Goal: Task Accomplishment & Management: Manage account settings

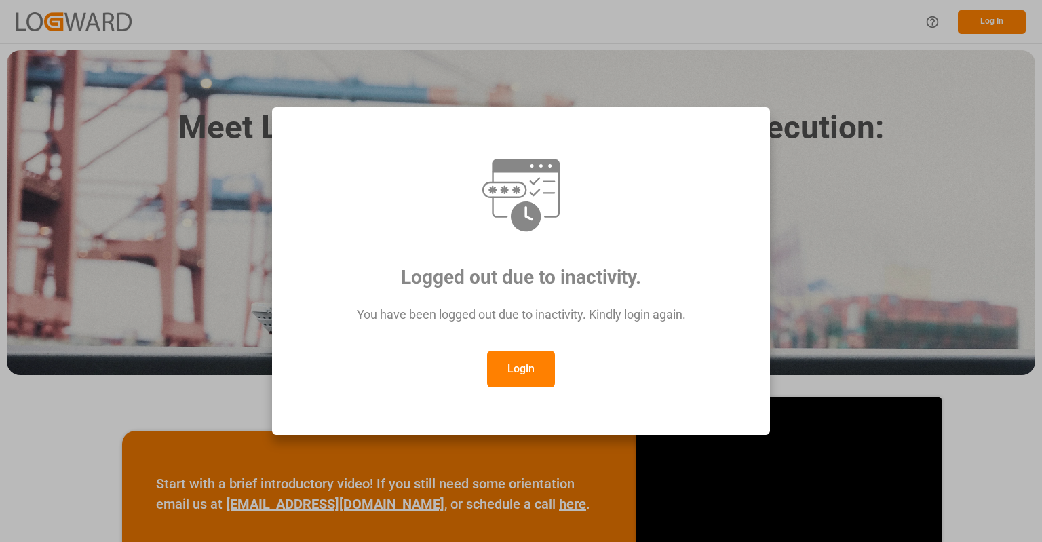
click at [517, 374] on button "Login" at bounding box center [521, 369] width 68 height 37
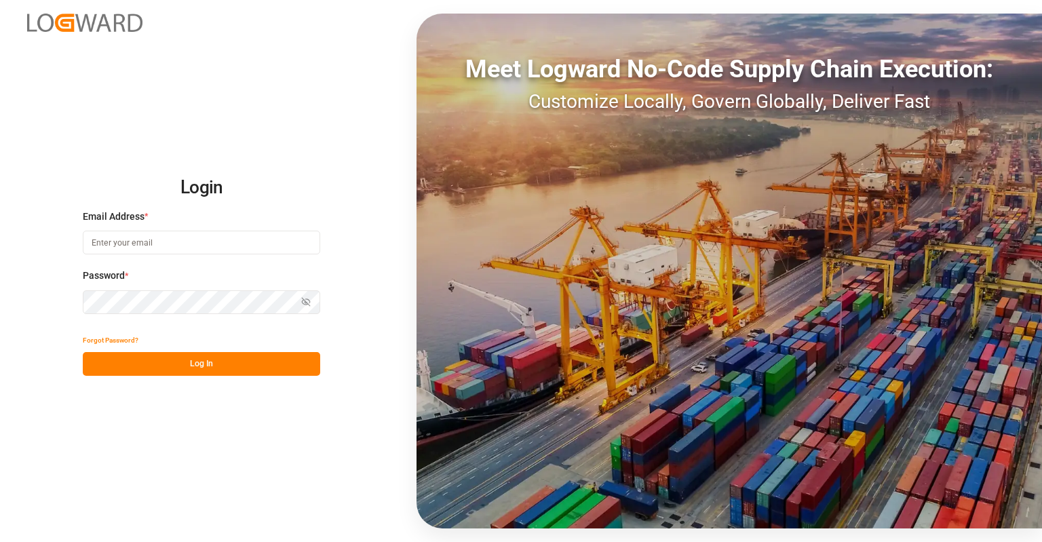
click at [225, 254] on input at bounding box center [201, 243] width 237 height 24
type input "[PERSON_NAME][EMAIL_ADDRESS][PERSON_NAME][DOMAIN_NAME]"
click at [225, 374] on button "Log In" at bounding box center [201, 364] width 237 height 24
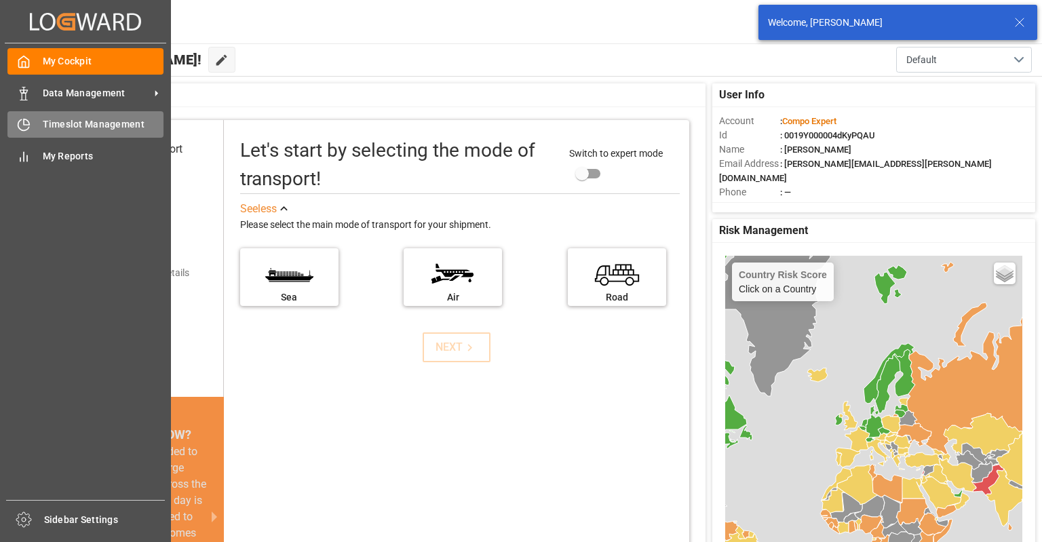
click at [45, 121] on span "Timeslot Management" at bounding box center [103, 124] width 121 height 14
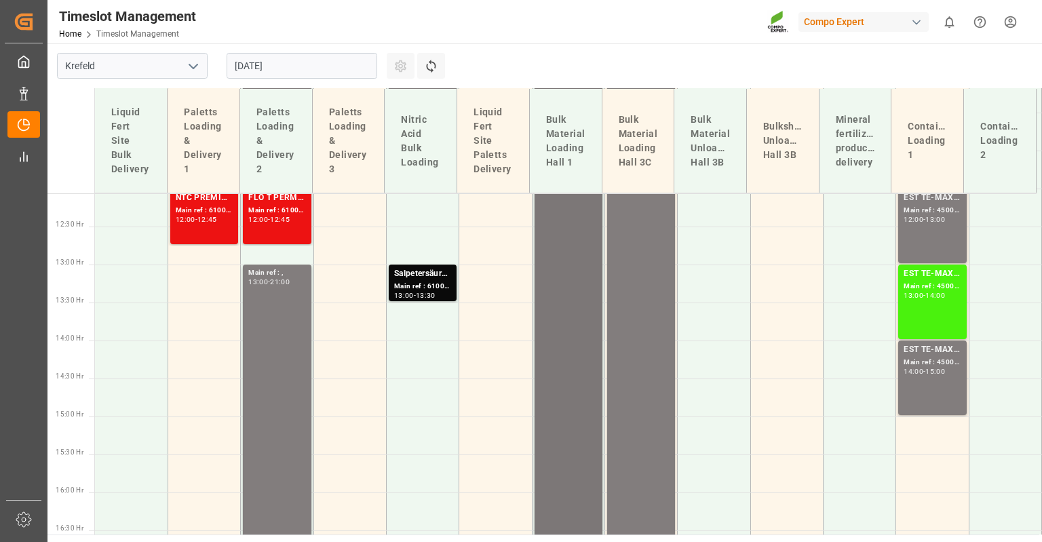
scroll to position [645, 0]
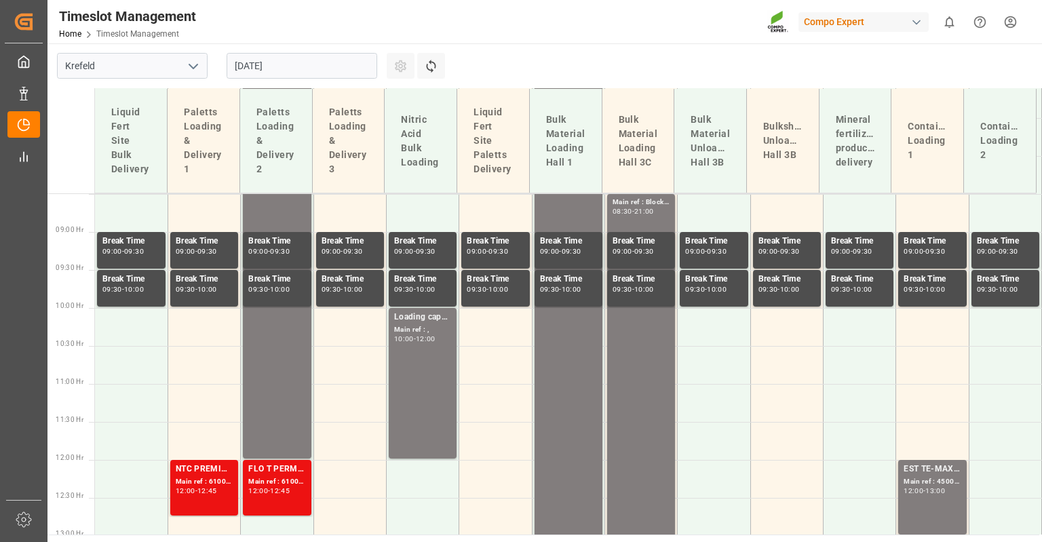
click at [323, 64] on input "[DATE]" at bounding box center [302, 66] width 151 height 26
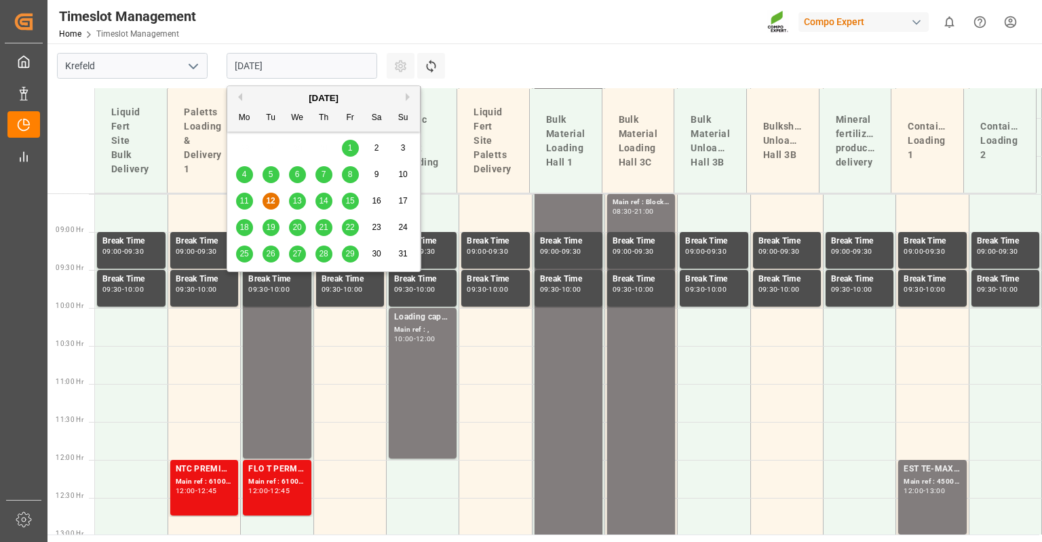
click at [299, 200] on span "13" at bounding box center [296, 200] width 9 height 9
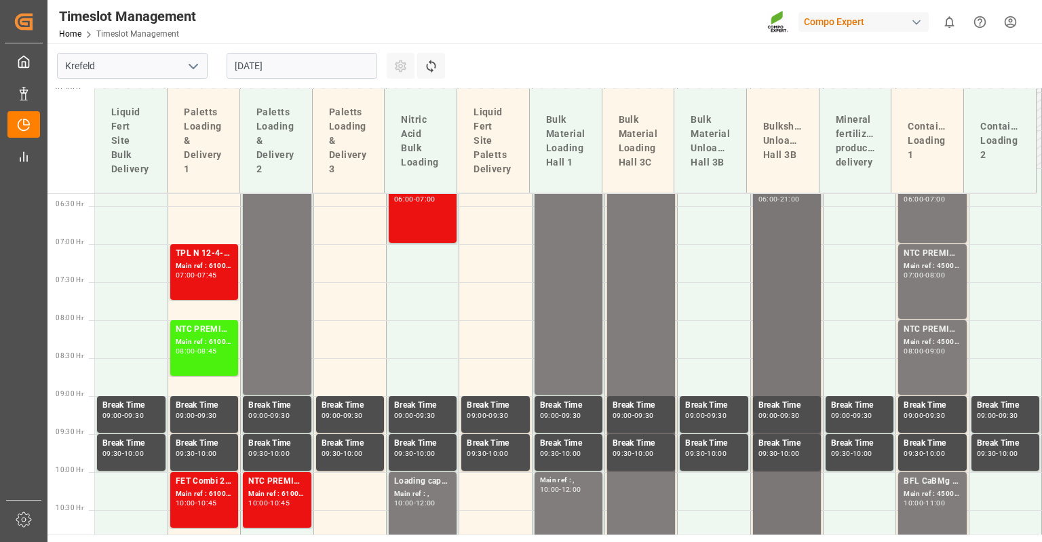
scroll to position [306, 0]
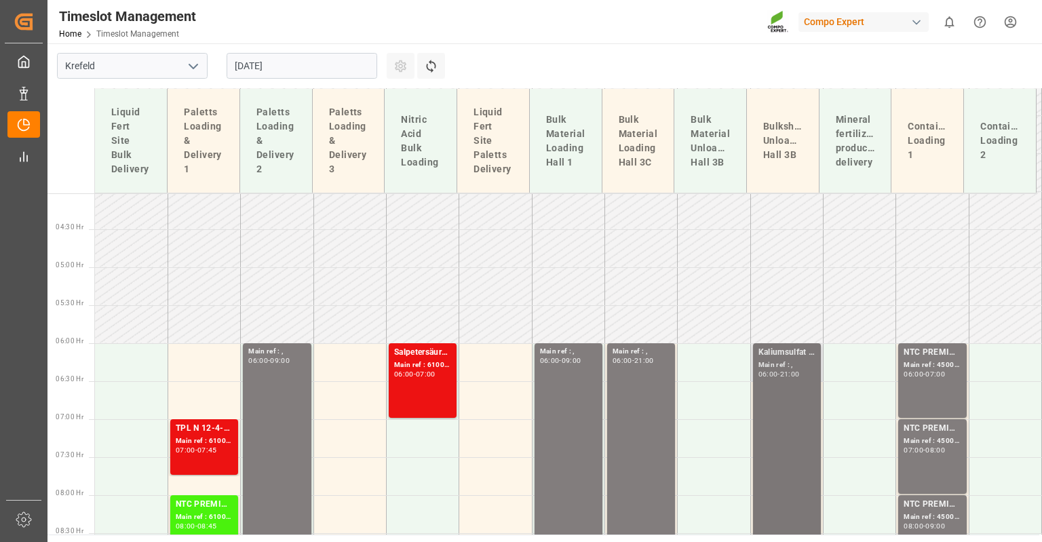
click at [771, 366] on div "Main ref : ," at bounding box center [786, 365] width 57 height 12
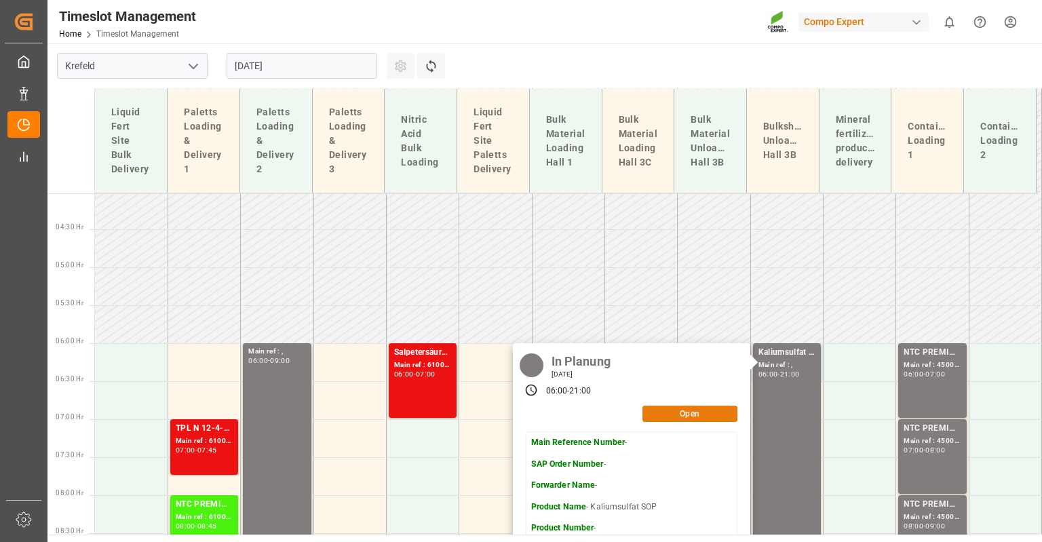
click at [705, 416] on button "Open" at bounding box center [689, 414] width 95 height 16
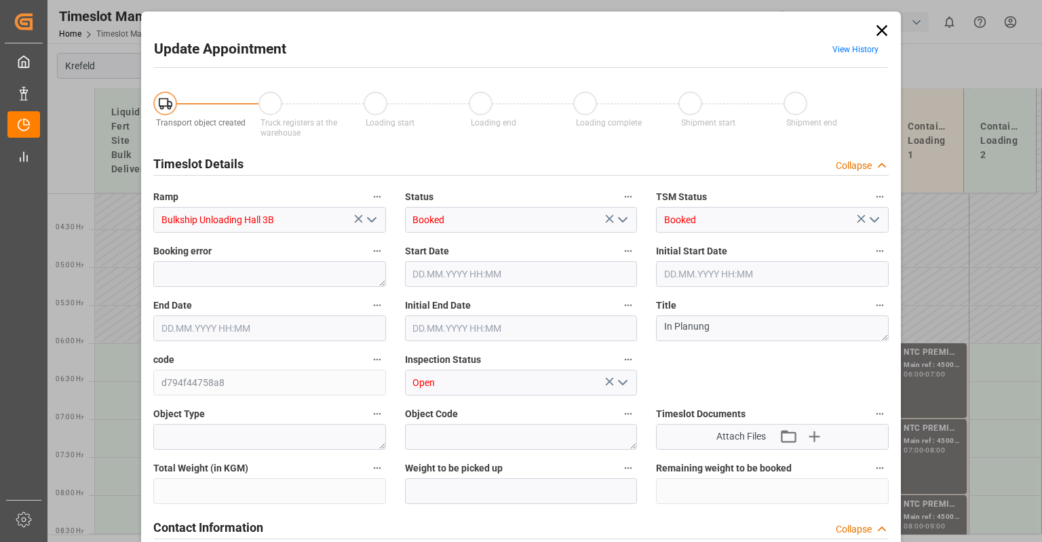
type input "1300000"
type input "[DATE] 06:00"
type input "[DATE] 21:00"
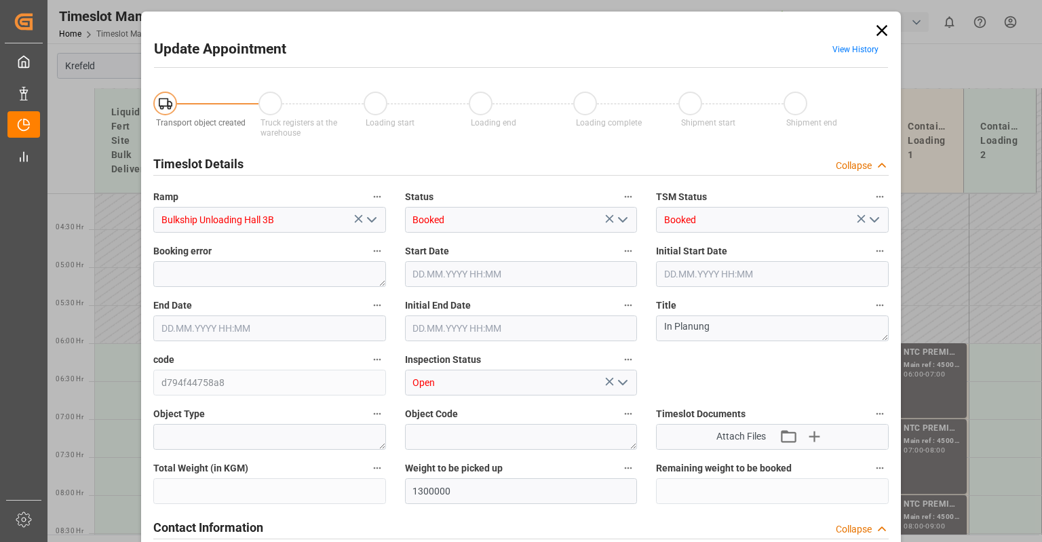
type input "[DATE] 12:06"
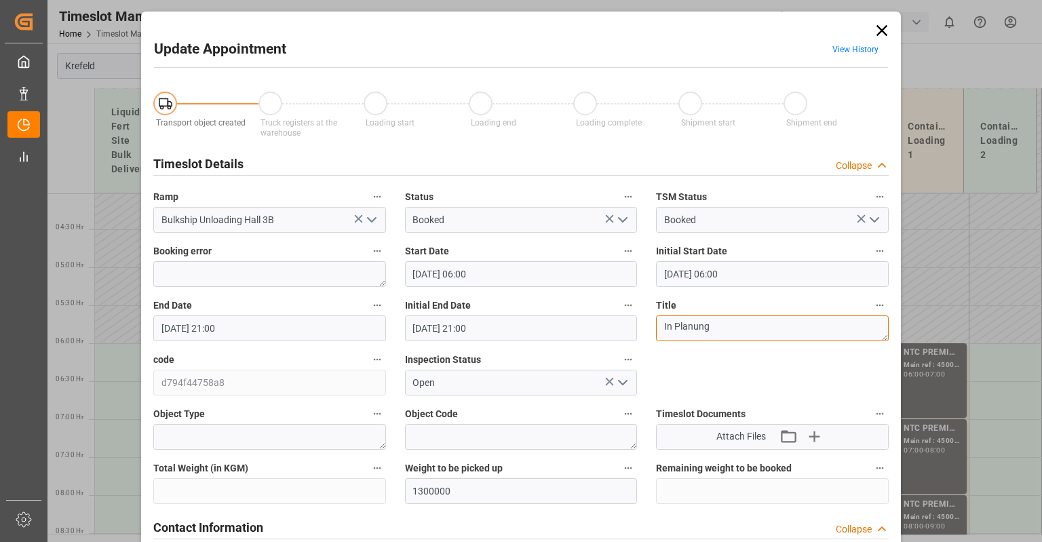
paste textarea "Lauwrens Sr."
click at [662, 328] on textarea "Lauwrens Sr." at bounding box center [772, 328] width 233 height 26
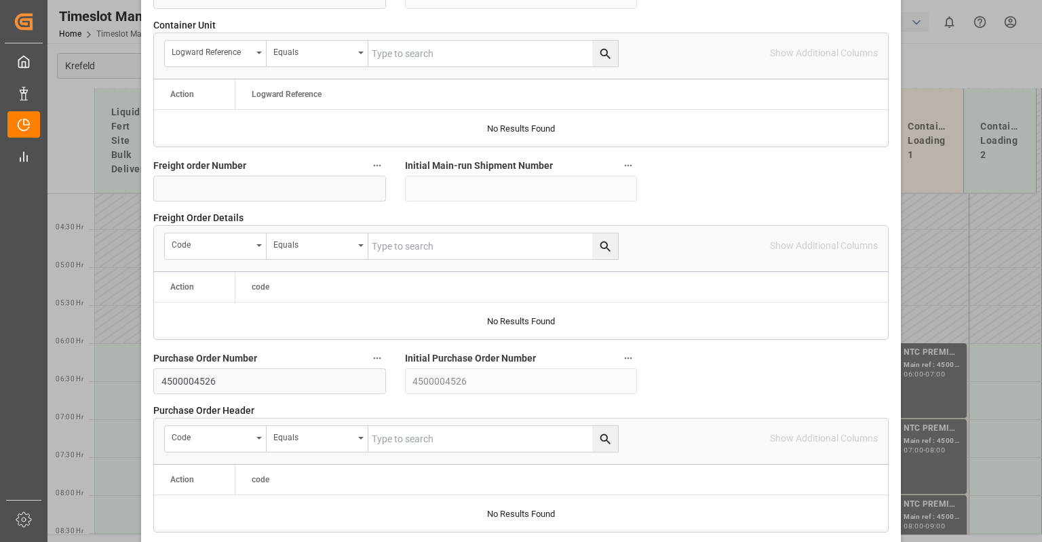
scroll to position [1340, 0]
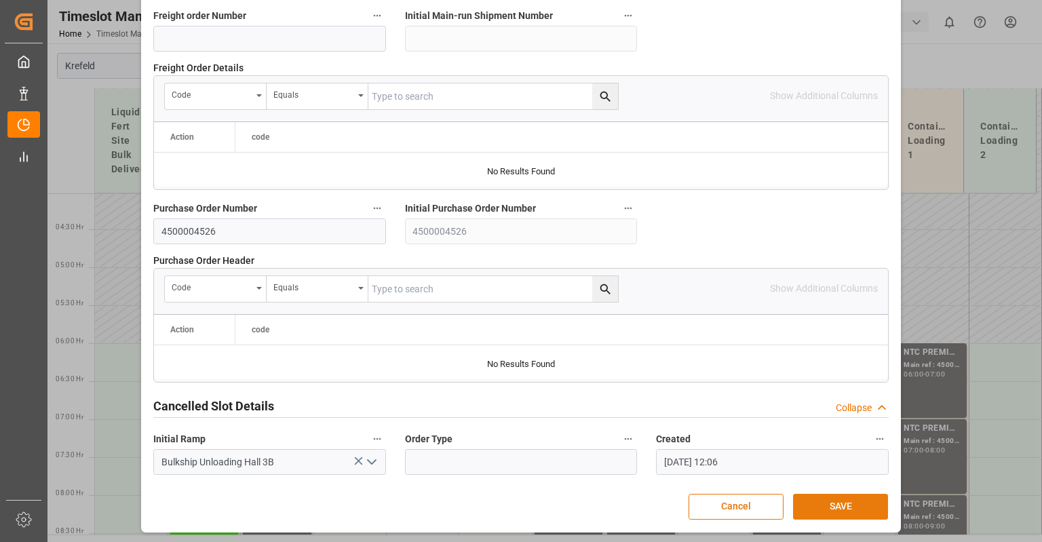
type textarea "MS [PERSON_NAME] Sr."
click at [843, 503] on button "SAVE" at bounding box center [840, 507] width 95 height 26
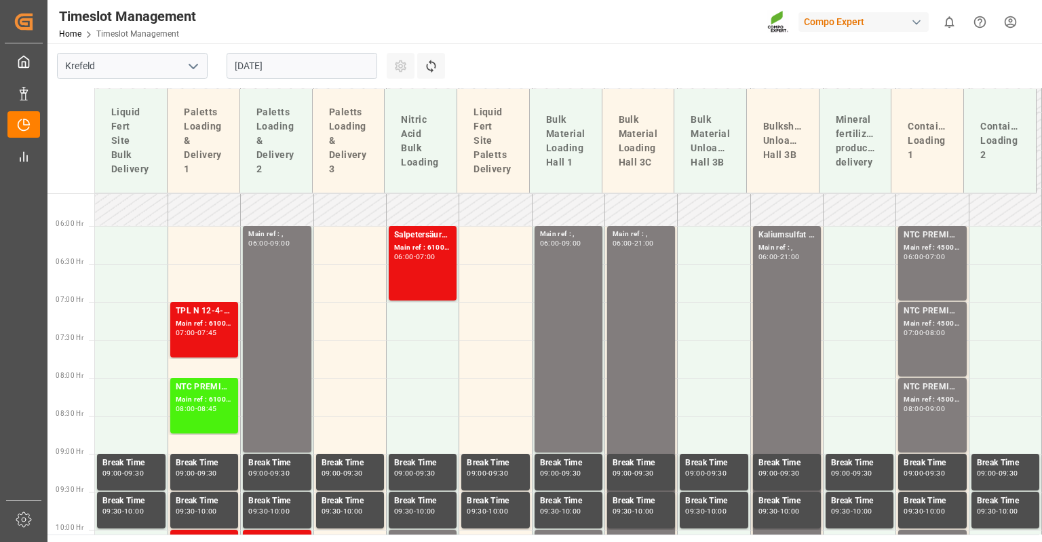
scroll to position [428, 0]
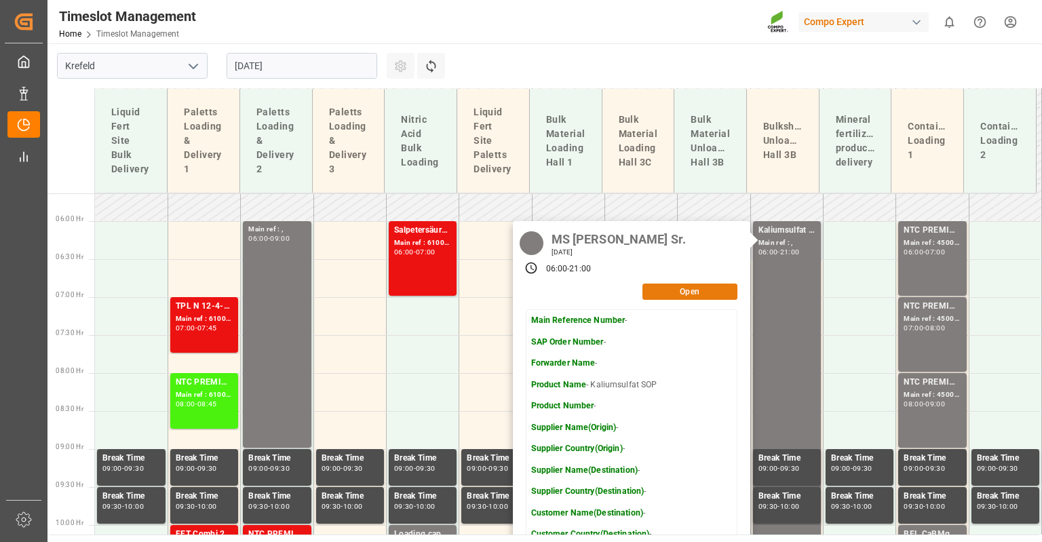
click at [678, 293] on button "Open" at bounding box center [689, 292] width 95 height 16
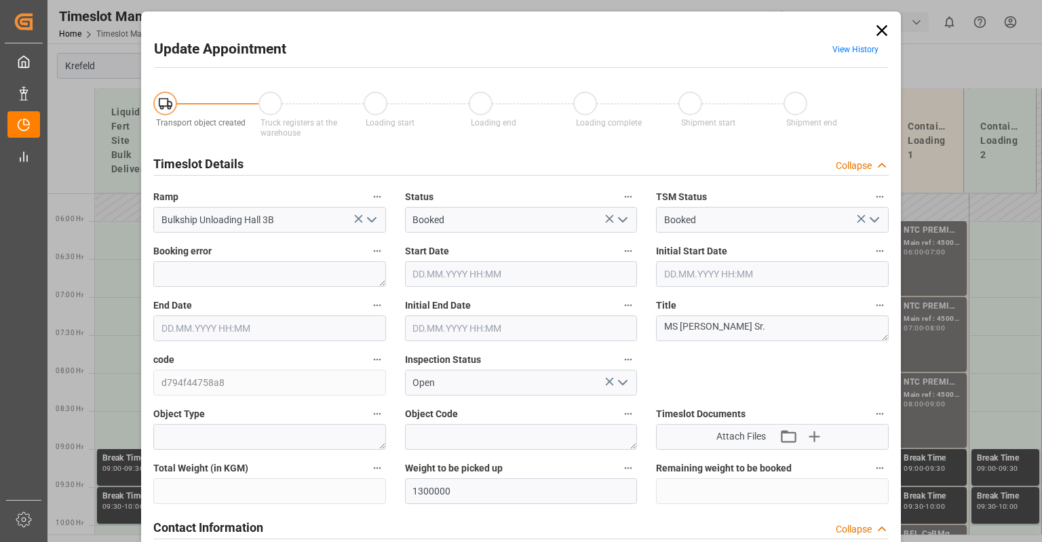
type input "[DATE] 06:00"
type input "[DATE] 21:00"
type input "[DATE] 12:06"
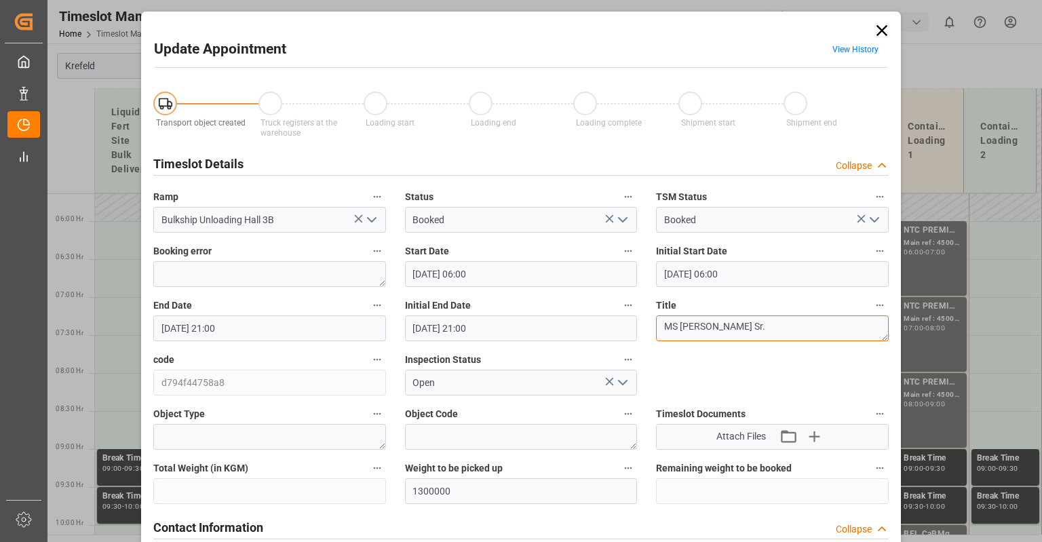
click at [745, 328] on textarea "MS [PERSON_NAME] Sr." at bounding box center [772, 328] width 233 height 26
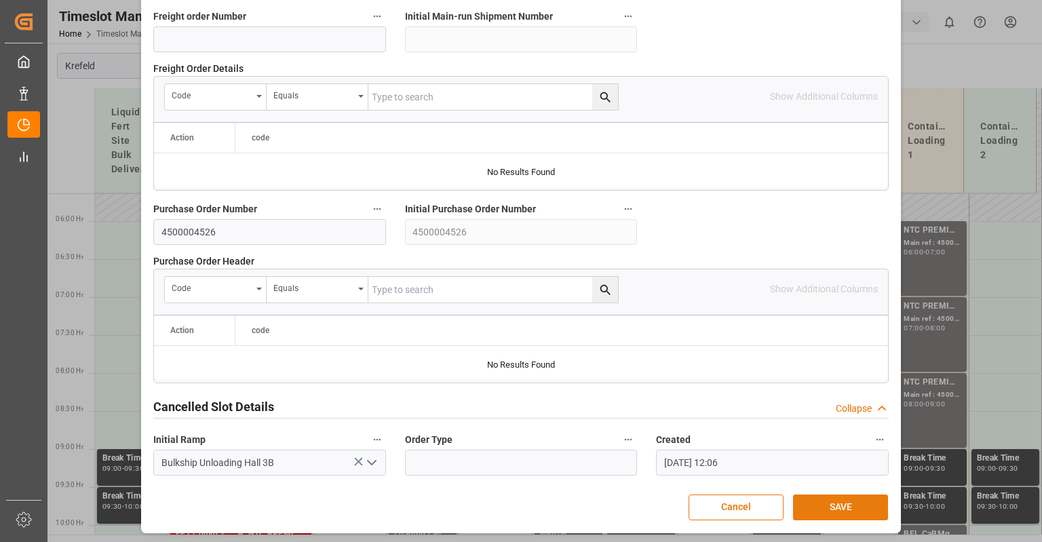
scroll to position [1340, 0]
type textarea "MS [PERSON_NAME] Sr. - trifft verspätet ein!"
click at [836, 501] on button "SAVE" at bounding box center [840, 507] width 95 height 26
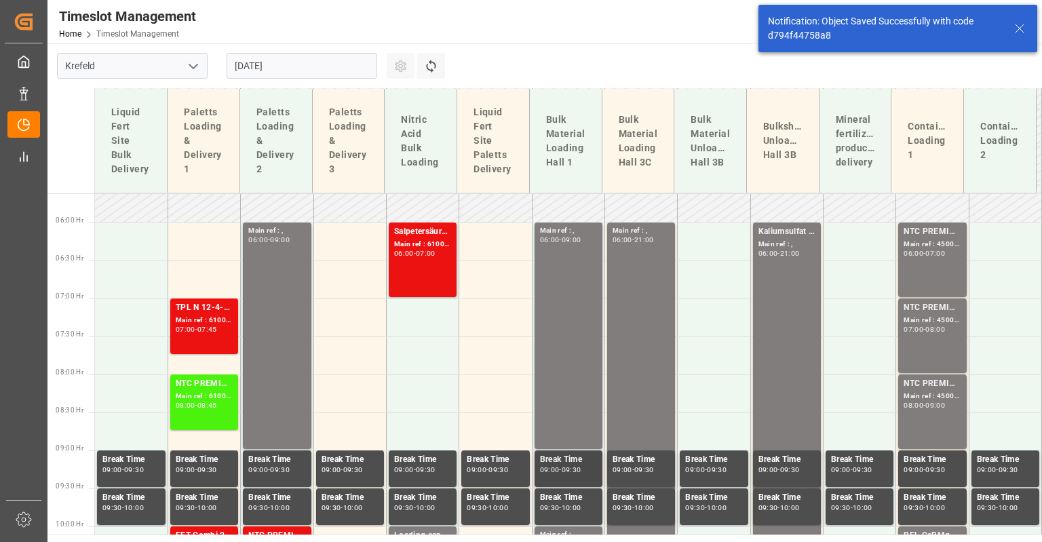
scroll to position [428, 0]
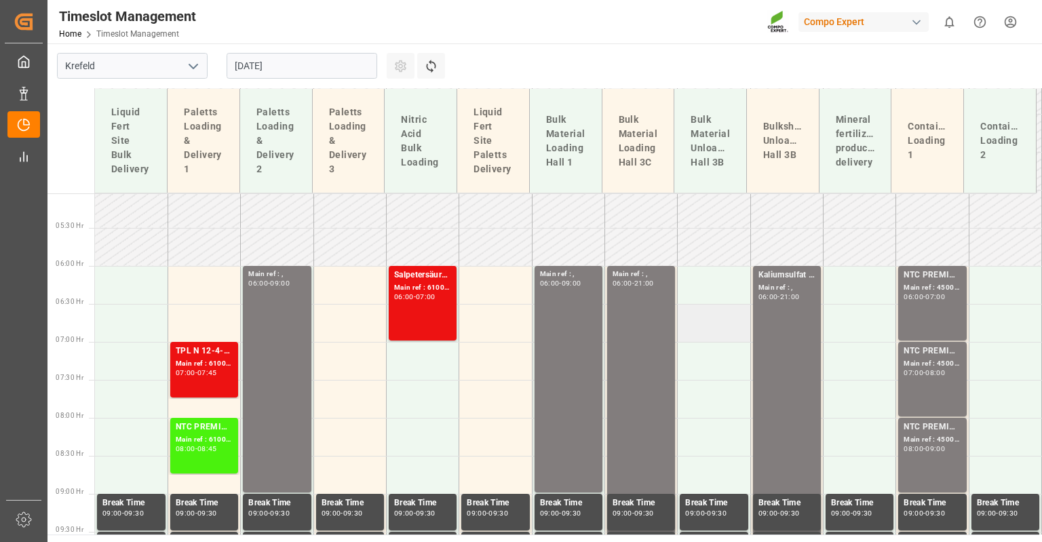
scroll to position [360, 0]
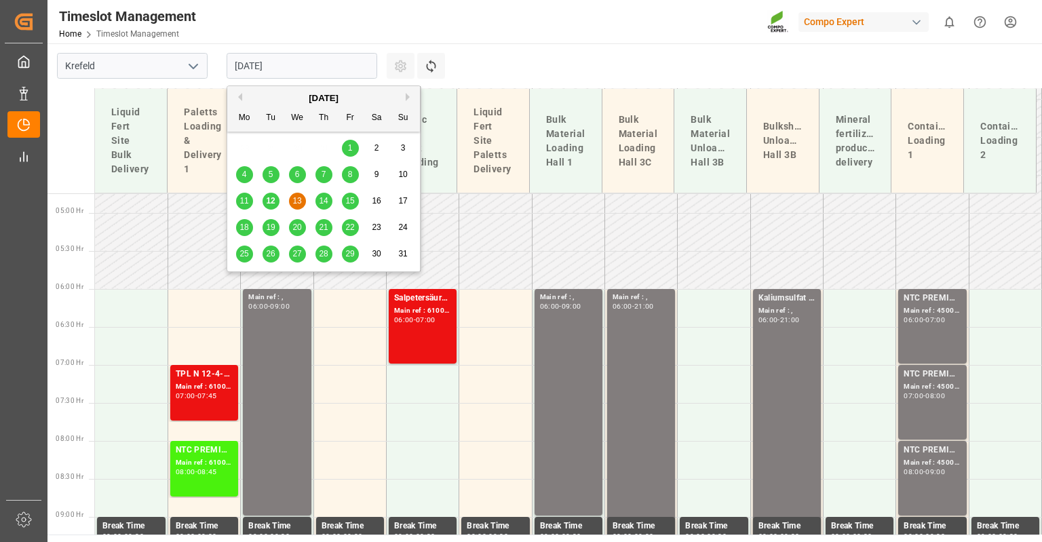
click at [296, 64] on input "[DATE]" at bounding box center [302, 66] width 151 height 26
click at [298, 231] on span "20" at bounding box center [296, 226] width 9 height 9
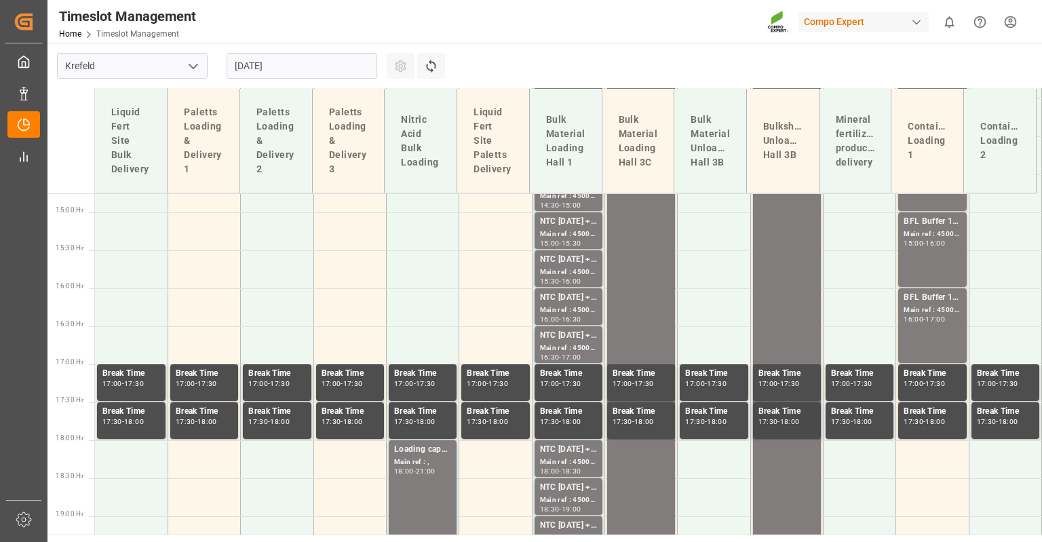
scroll to position [1188, 0]
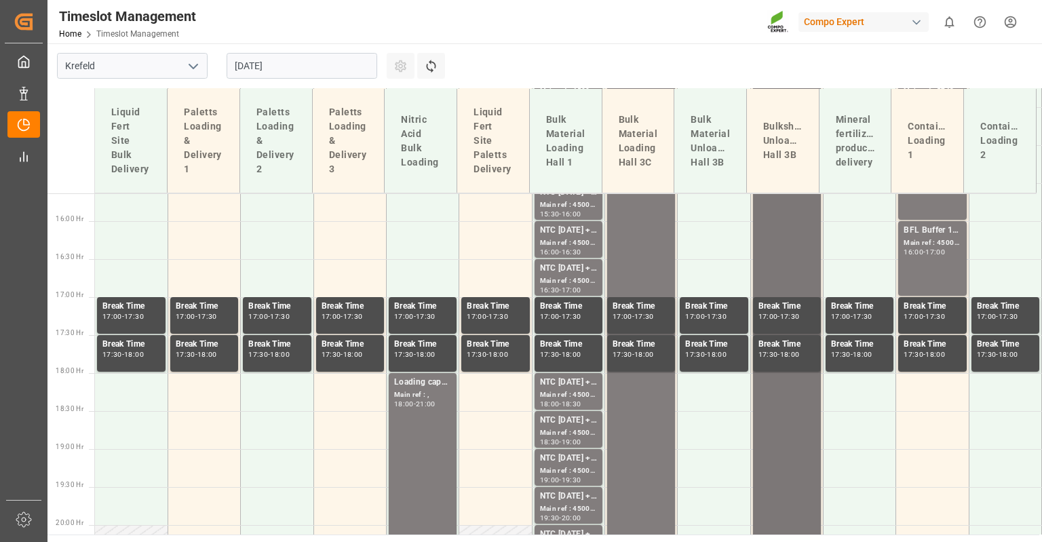
click at [792, 245] on div "Kaliumsulfat Main ref : , 06:00 - 21:00" at bounding box center [786, 30] width 57 height 1133
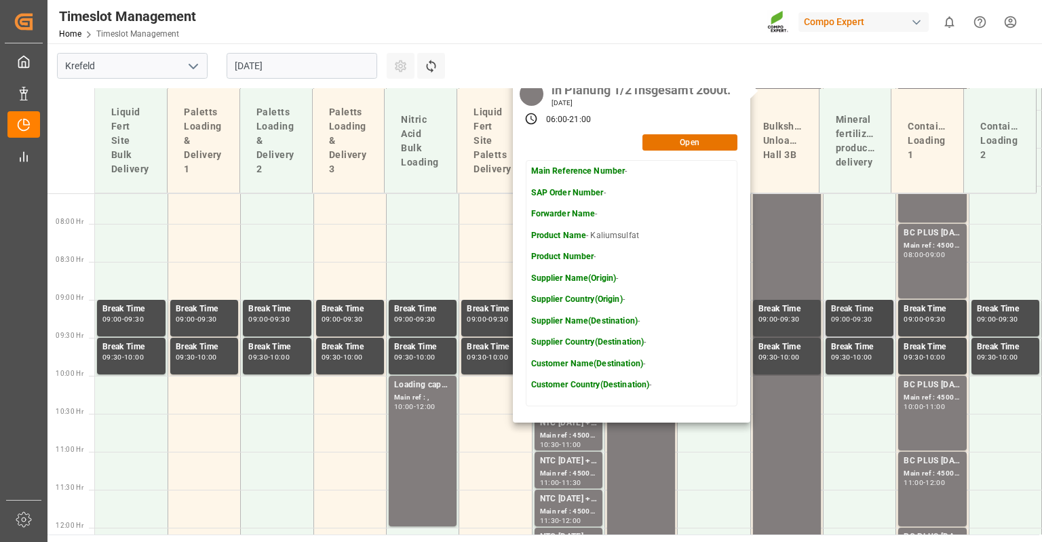
scroll to position [306, 0]
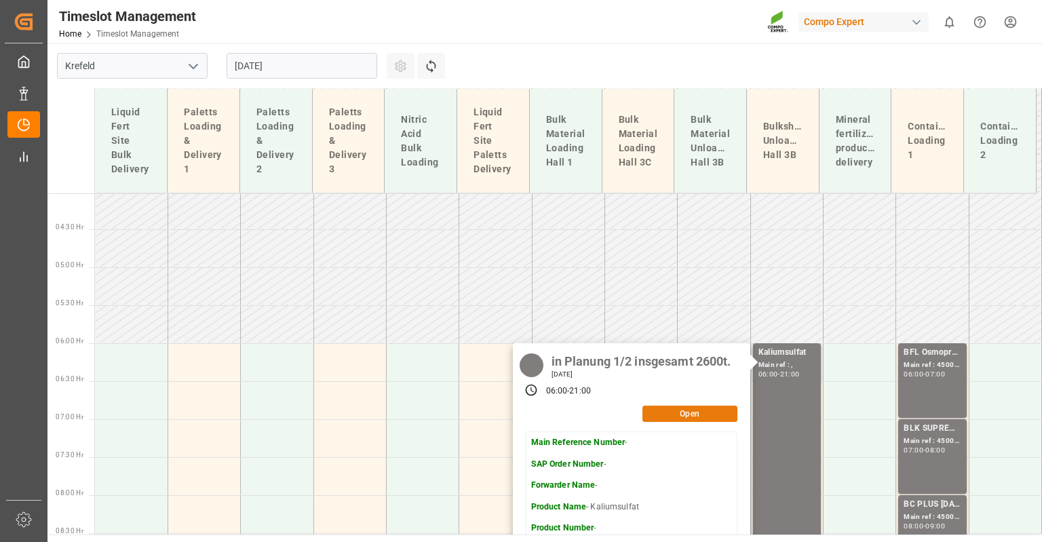
click at [678, 409] on button "Open" at bounding box center [689, 414] width 95 height 16
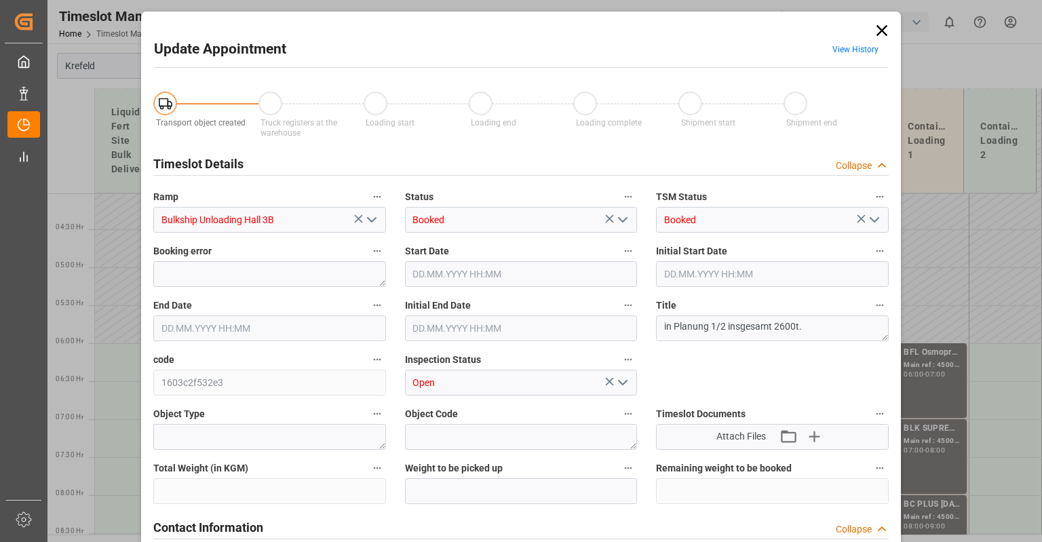
type input "1300000"
type input "[DATE] 06:00"
type input "[DATE] 21:00"
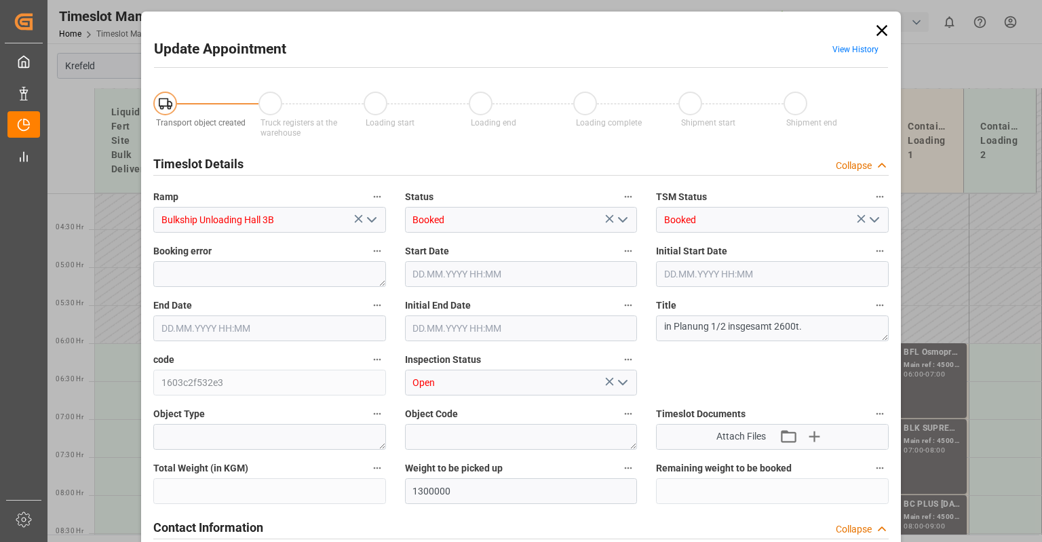
type input "[DATE] 11:44"
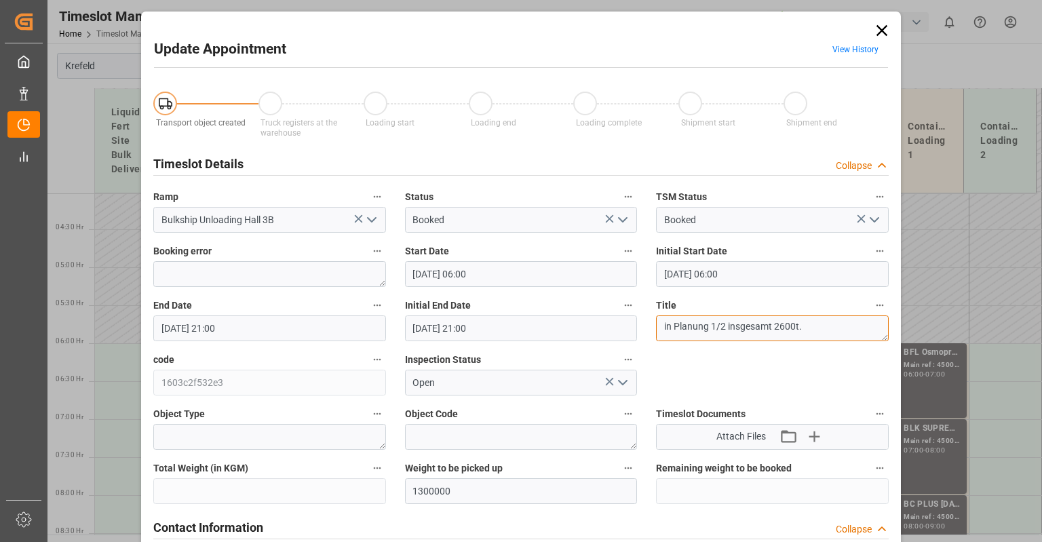
click at [684, 332] on textarea "in Planung 1/2 insgesamt 2600t." at bounding box center [772, 328] width 233 height 26
drag, startPoint x: 661, startPoint y: 330, endPoint x: 722, endPoint y: 330, distance: 61.0
click at [722, 330] on textarea "in Planung 1/2 insgesamt 2600t." at bounding box center [772, 328] width 233 height 26
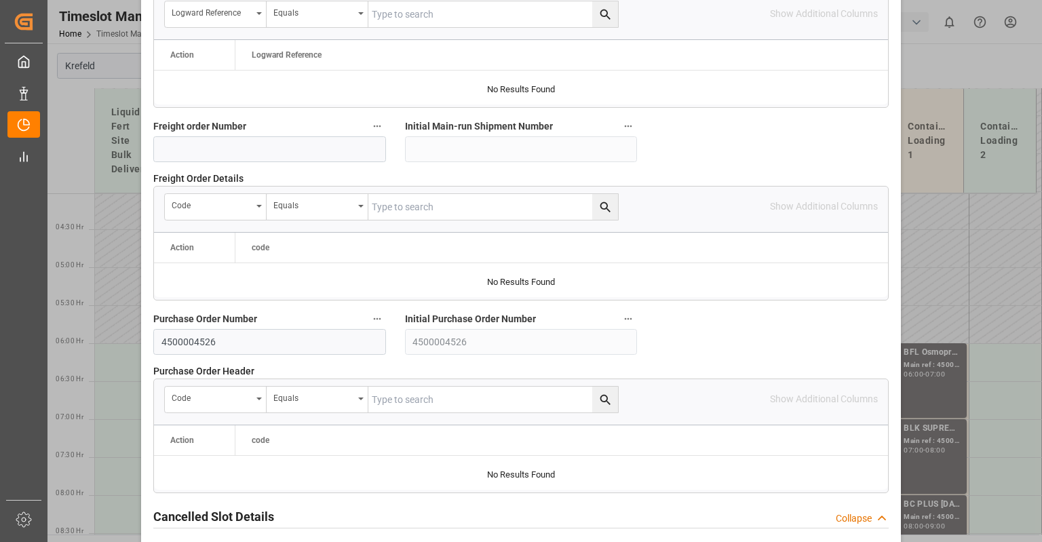
scroll to position [1340, 0]
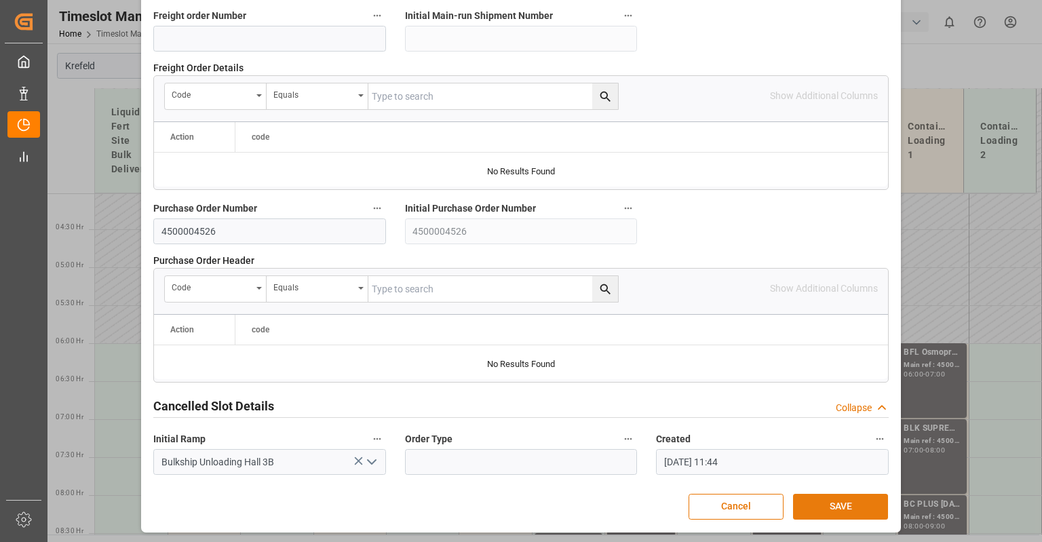
type textarea "Nivoma - insgesamt 2600t."
click at [825, 499] on button "SAVE" at bounding box center [840, 507] width 95 height 26
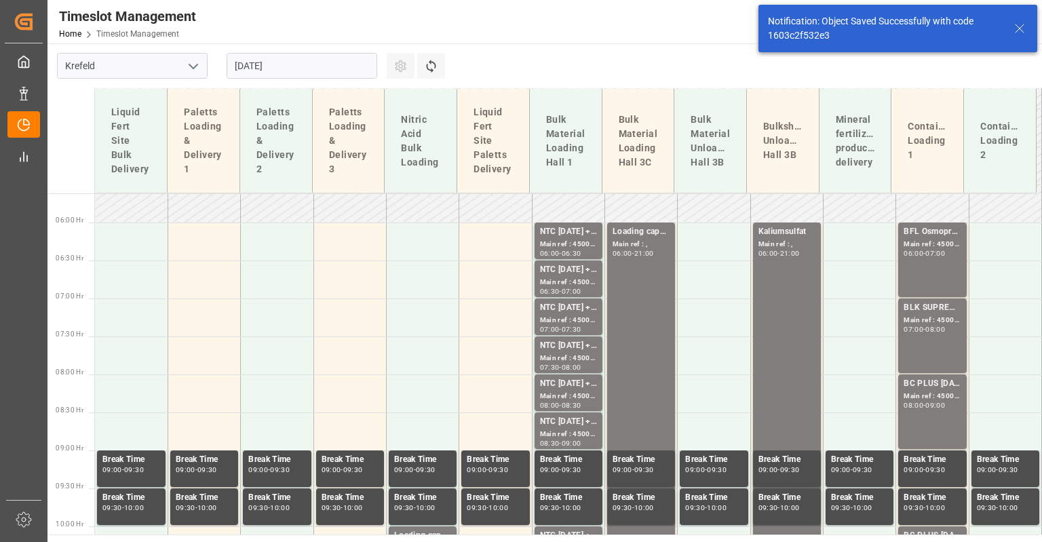
scroll to position [428, 0]
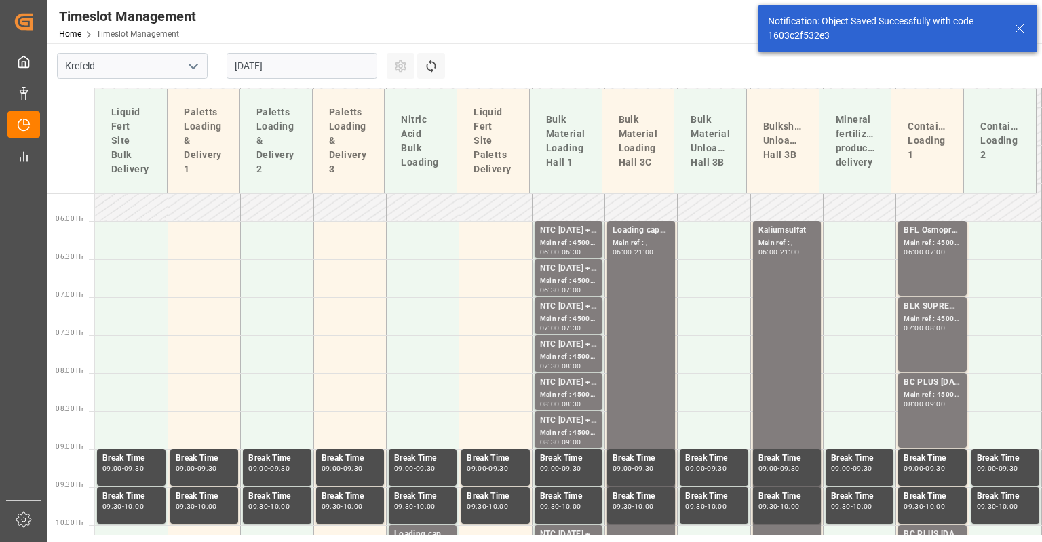
click at [274, 64] on input "[DATE]" at bounding box center [302, 66] width 151 height 26
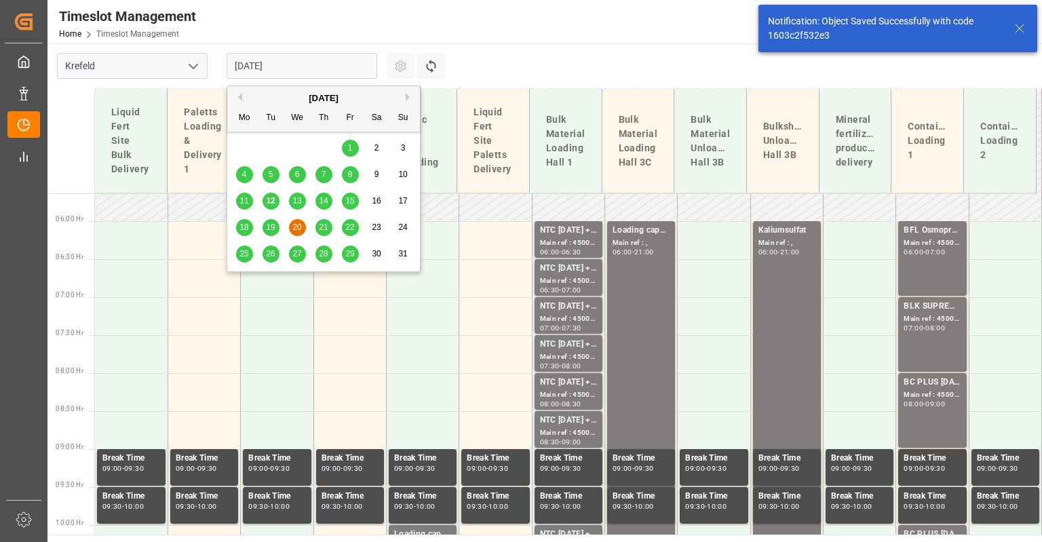
click at [328, 230] on div "21" at bounding box center [323, 228] width 17 height 16
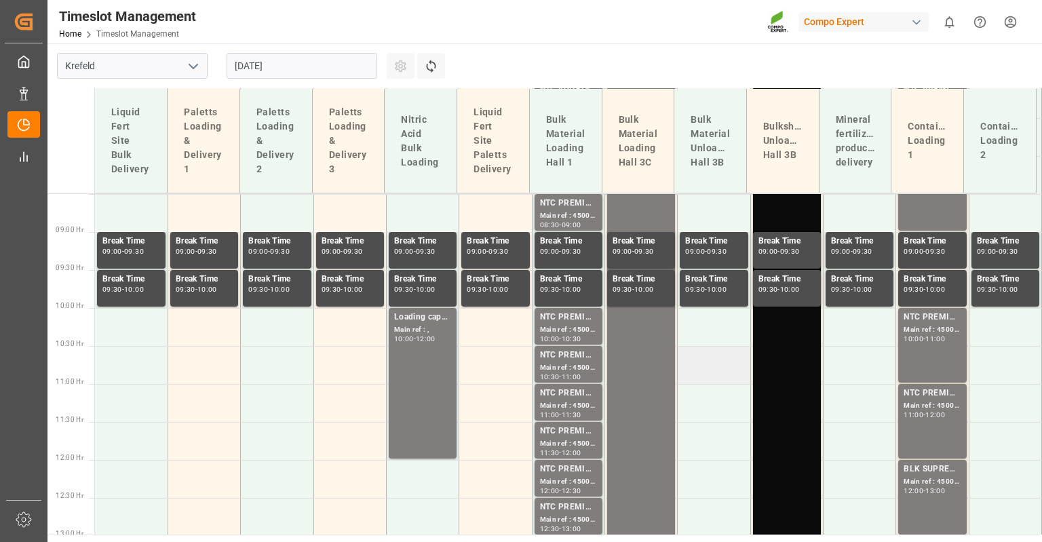
scroll to position [442, 0]
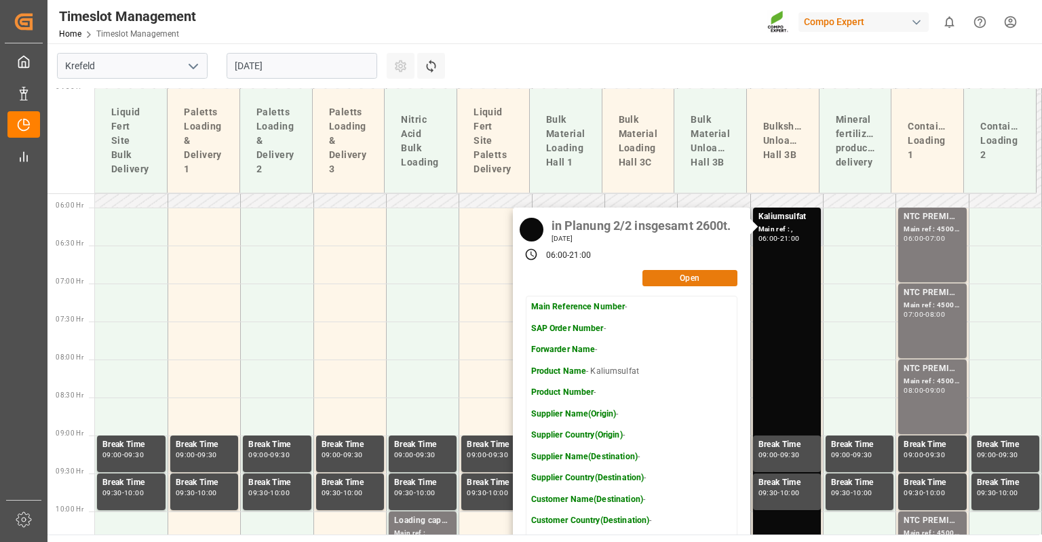
click at [675, 272] on button "Open" at bounding box center [689, 278] width 95 height 16
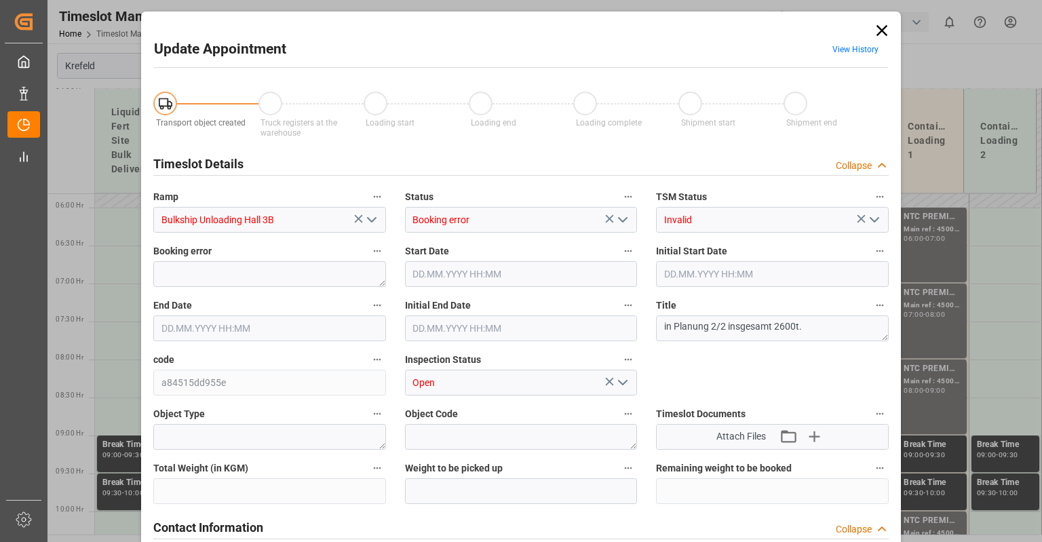
type input "1300000"
type input "[DATE] 06:00"
type input "[DATE] 21:00"
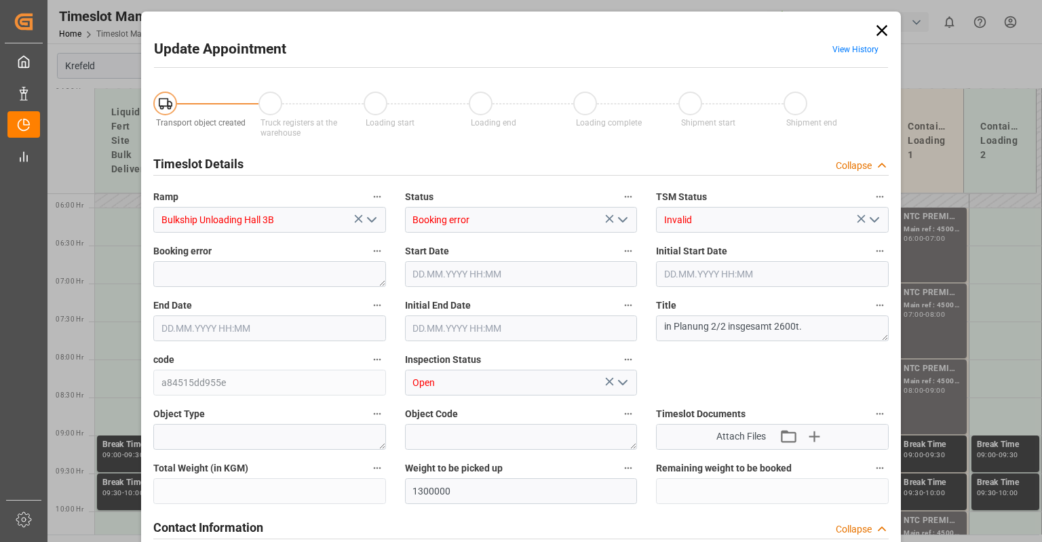
type input "[DATE] 11:44"
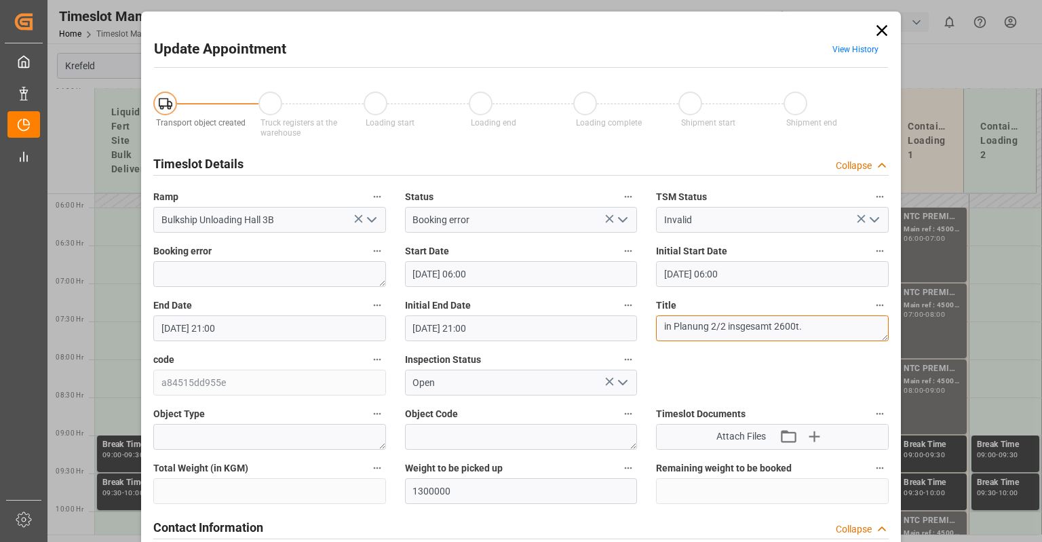
drag, startPoint x: 661, startPoint y: 328, endPoint x: 722, endPoint y: 330, distance: 61.1
click at [722, 330] on textarea "in Planung 2/2 insgesamt 2600t." at bounding box center [772, 328] width 233 height 26
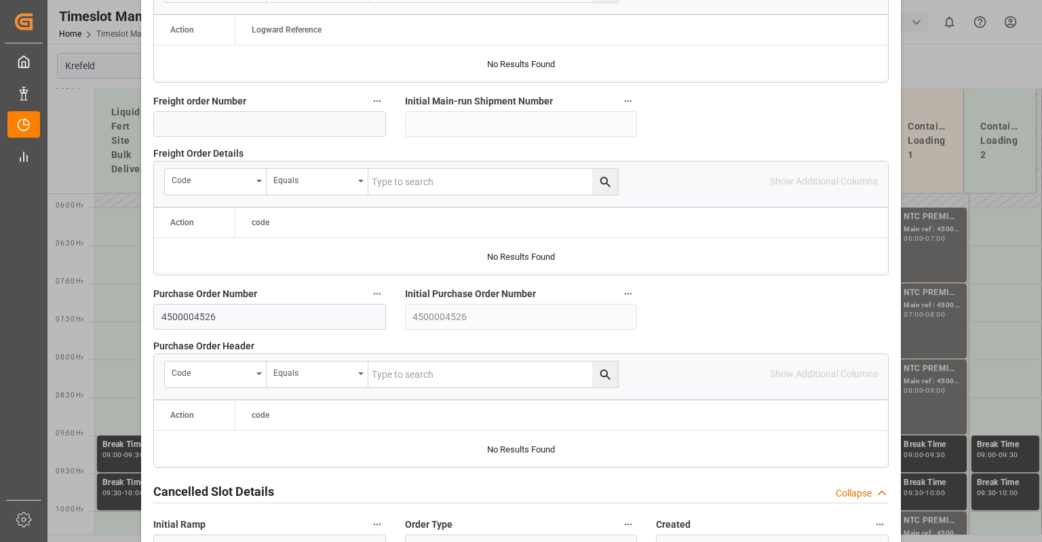
scroll to position [1340, 0]
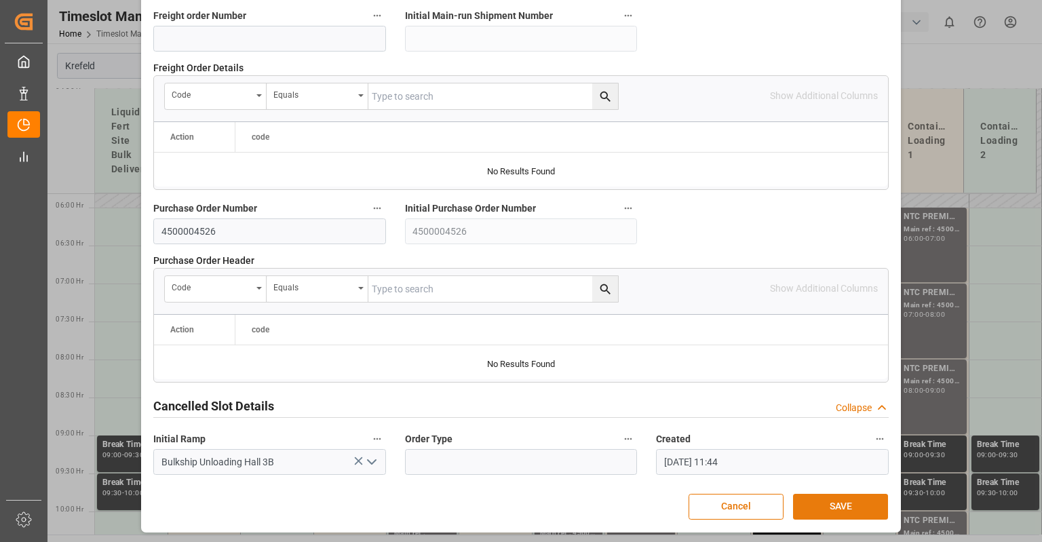
type textarea "Nivoma - insgesamt 2600t."
click at [845, 501] on button "SAVE" at bounding box center [840, 507] width 95 height 26
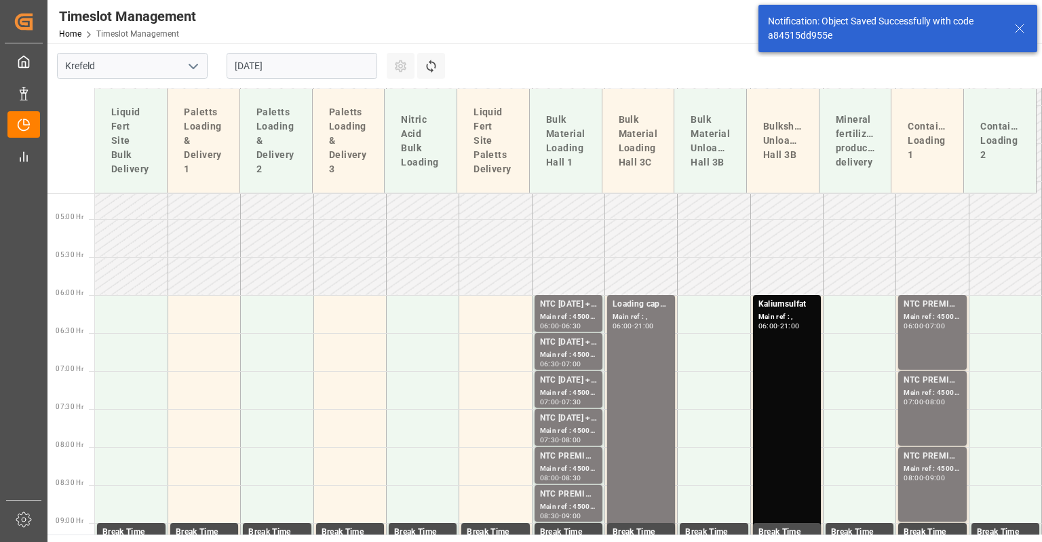
scroll to position [428, 0]
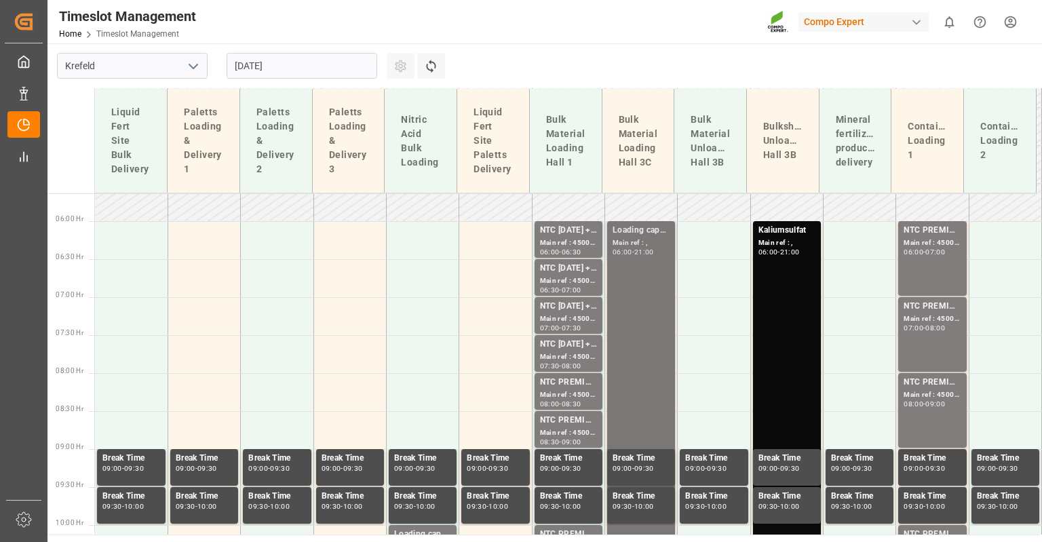
click at [632, 242] on div "Main ref : ," at bounding box center [640, 243] width 57 height 12
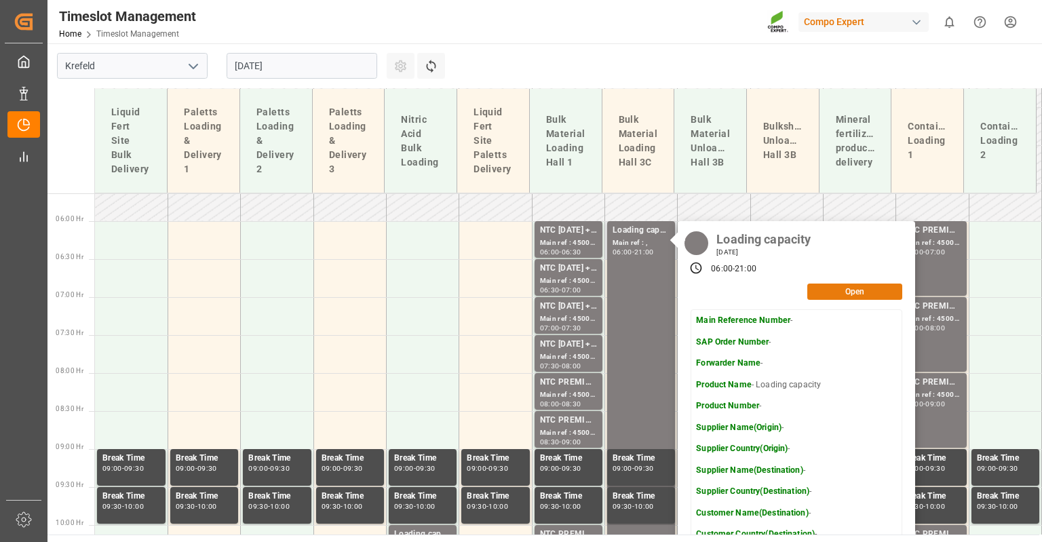
click at [861, 288] on button "Open" at bounding box center [854, 292] width 95 height 16
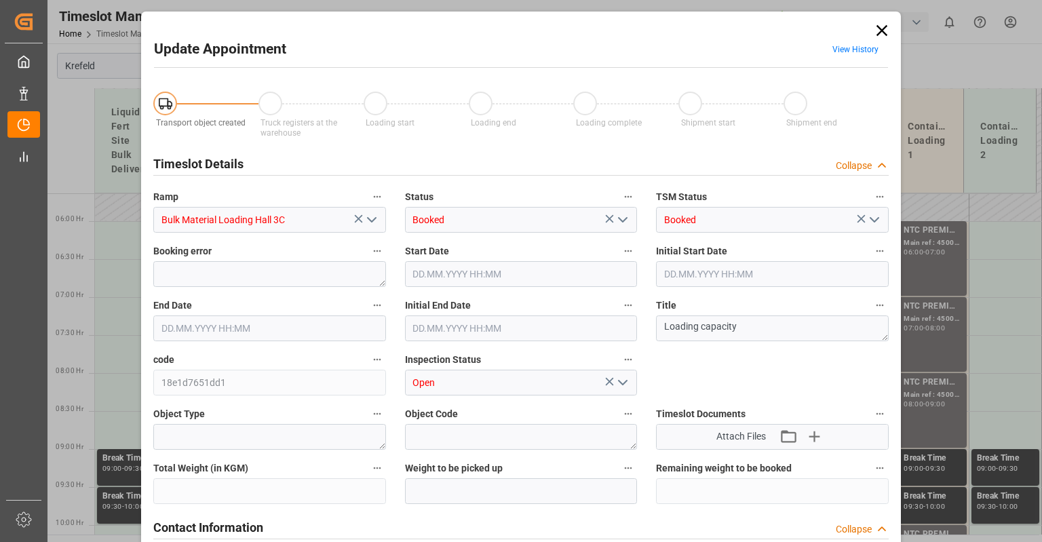
type input "[DATE] 06:00"
type input "[DATE] 21:00"
type input "[DATE] 06:33"
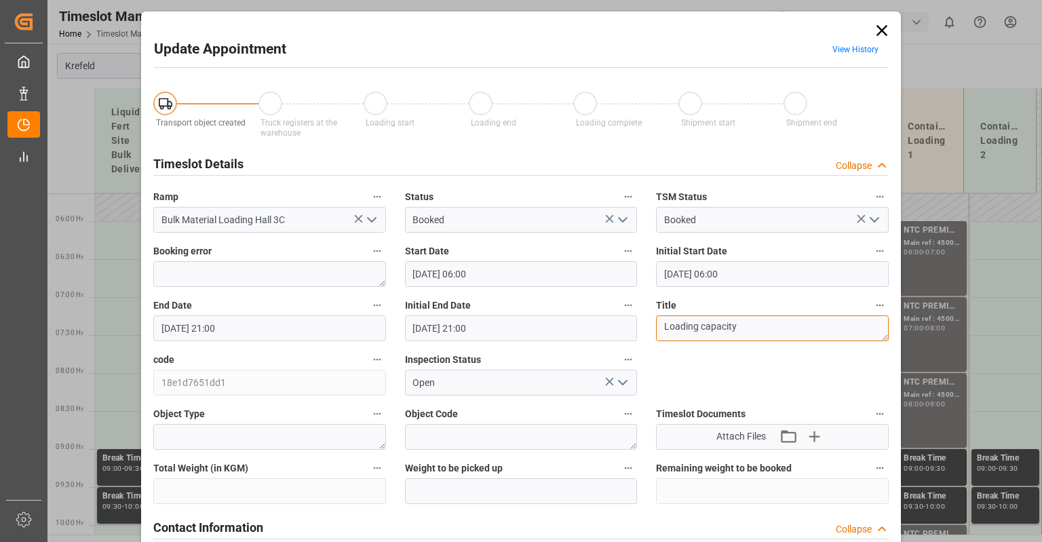
click at [757, 324] on textarea "Loading capacity" at bounding box center [772, 328] width 233 height 26
type textarea "Loading capac"
click at [880, 28] on icon at bounding box center [881, 30] width 19 height 19
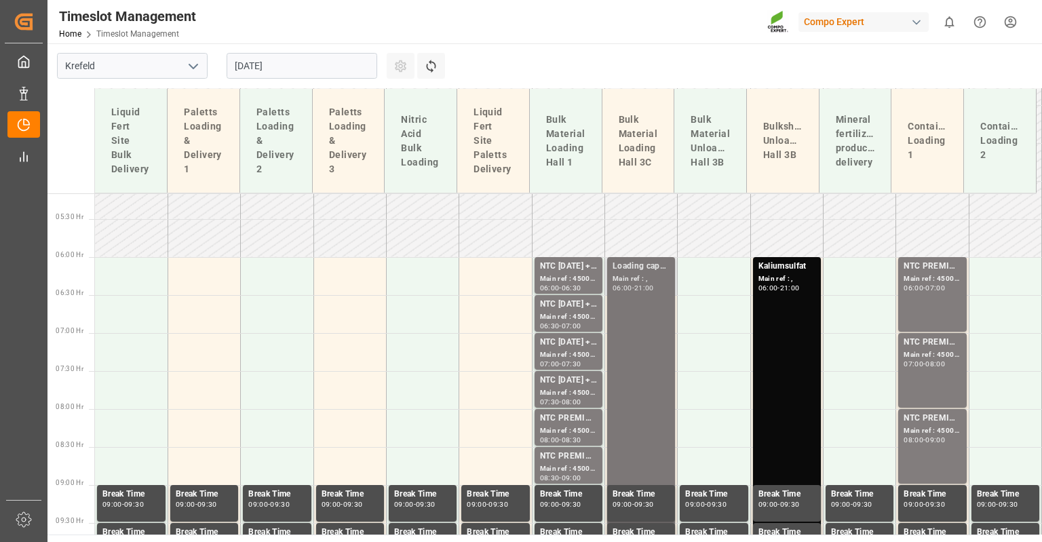
scroll to position [360, 0]
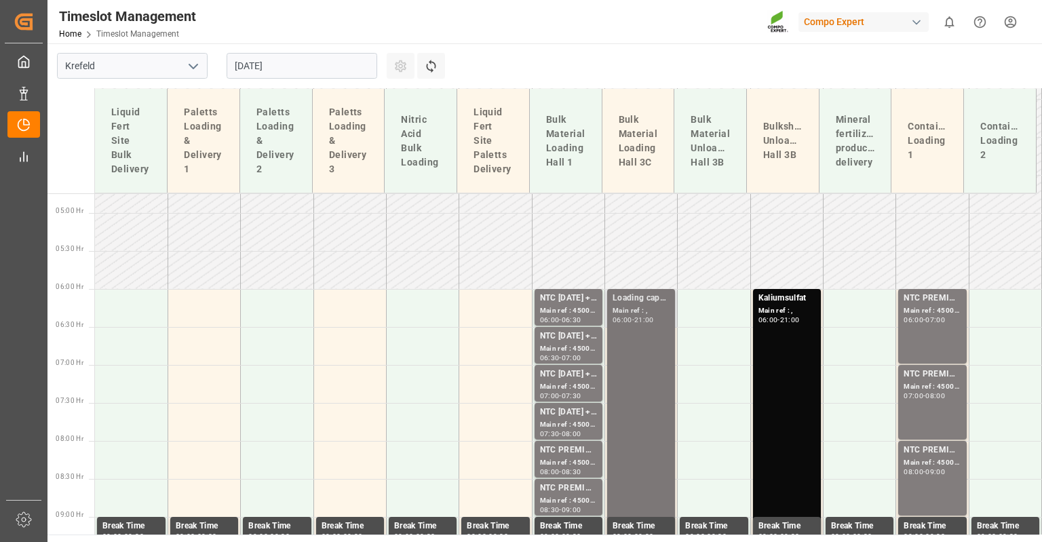
click at [639, 319] on div "21:00" at bounding box center [644, 320] width 20 height 6
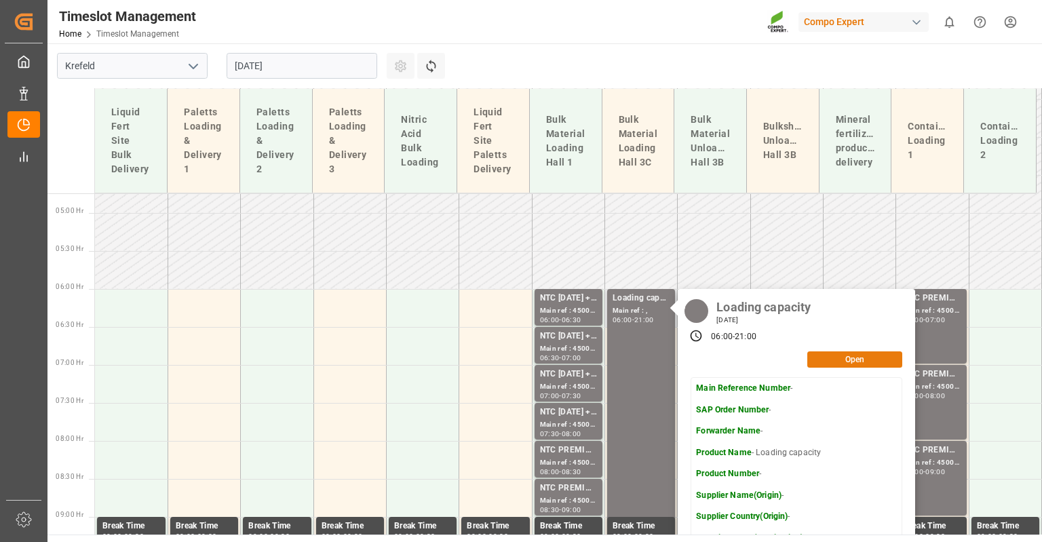
click at [830, 355] on button "Open" at bounding box center [854, 359] width 95 height 16
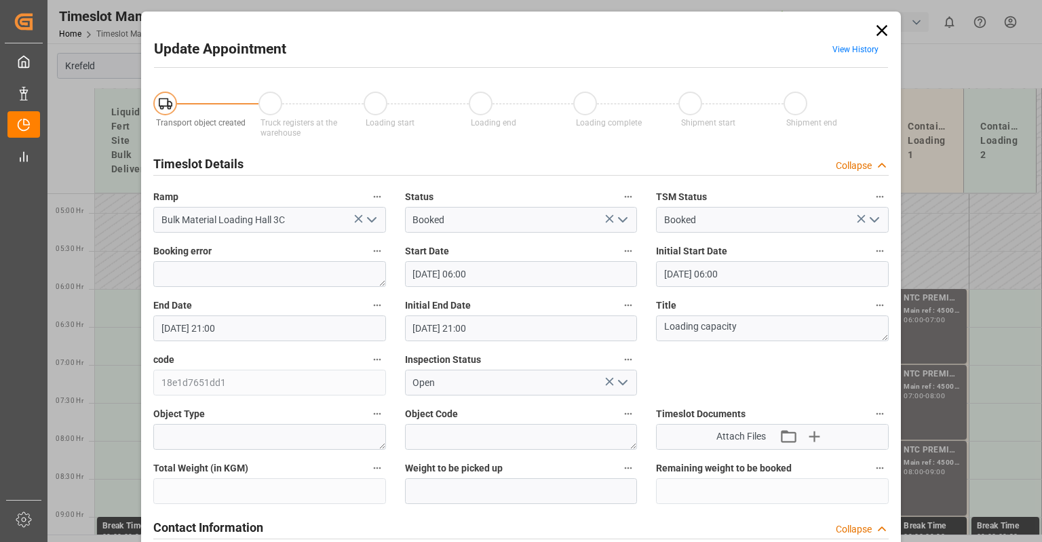
type input "[DATE] 06:00"
type input "[DATE] 21:00"
type input "[DATE] 06:33"
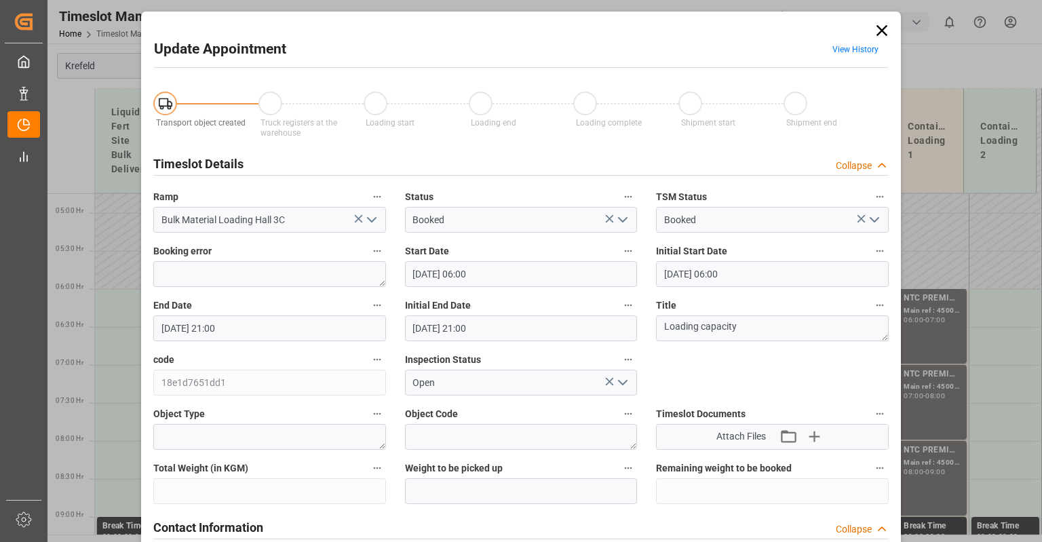
click at [846, 53] on link "View History" at bounding box center [855, 49] width 46 height 9
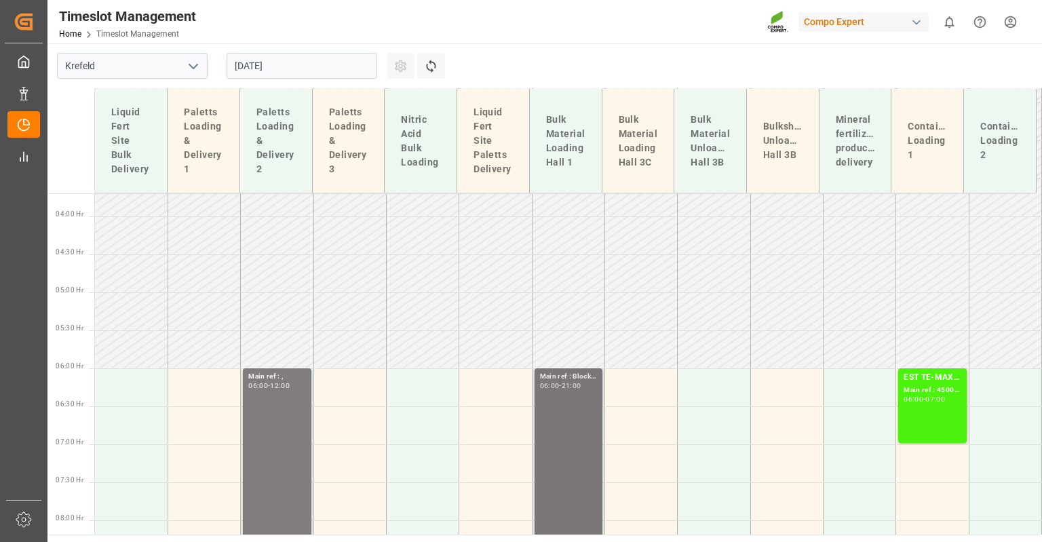
scroll to position [238, 0]
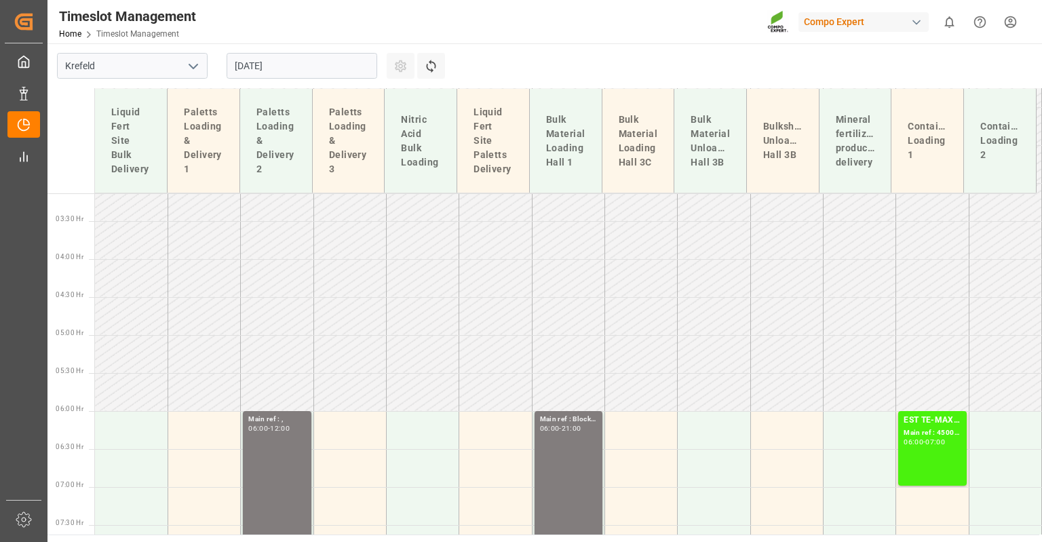
click at [272, 65] on input "[DATE]" at bounding box center [302, 66] width 151 height 26
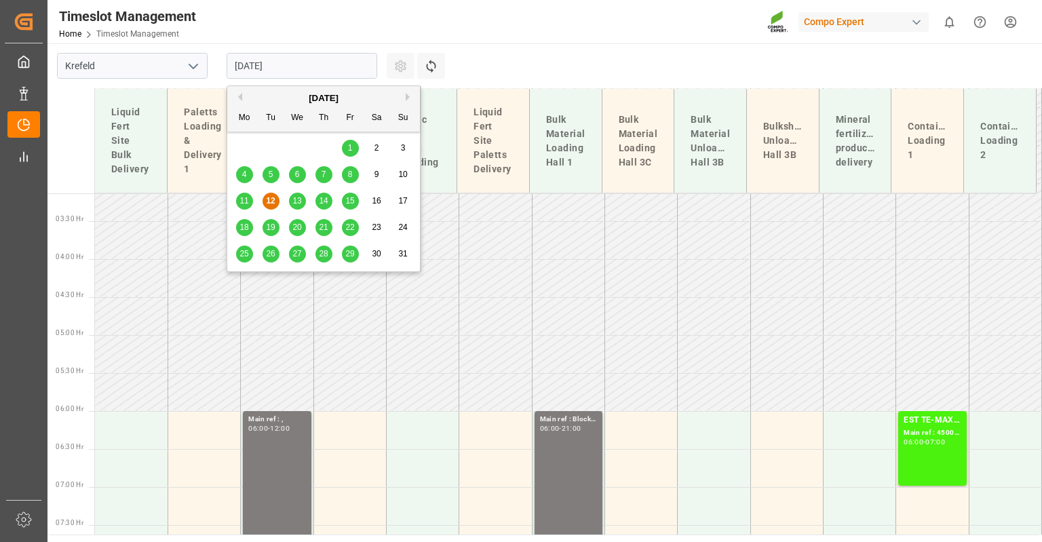
click at [269, 227] on span "19" at bounding box center [270, 226] width 9 height 9
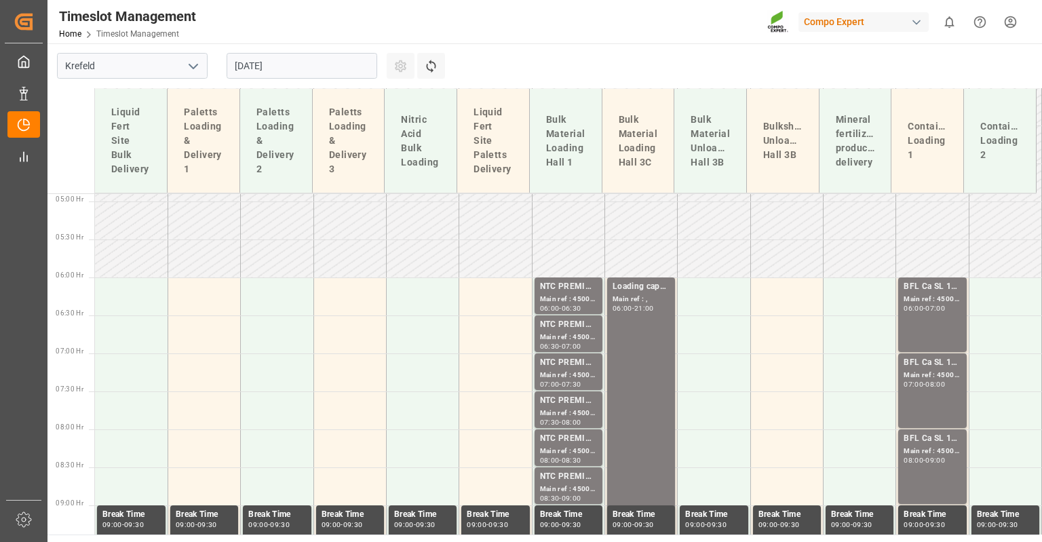
scroll to position [306, 0]
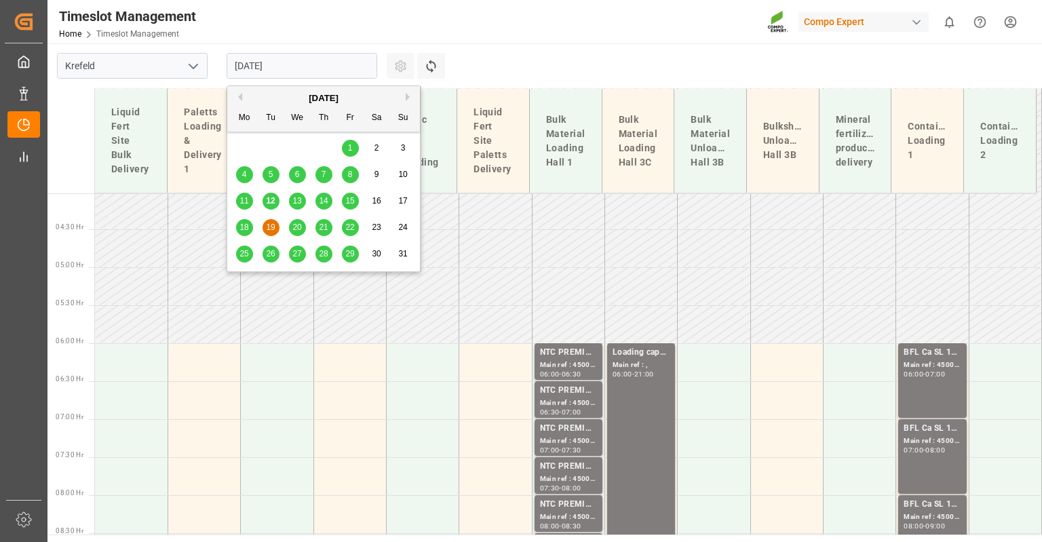
click at [268, 60] on input "[DATE]" at bounding box center [302, 66] width 151 height 26
click at [250, 227] on div "18" at bounding box center [244, 228] width 17 height 16
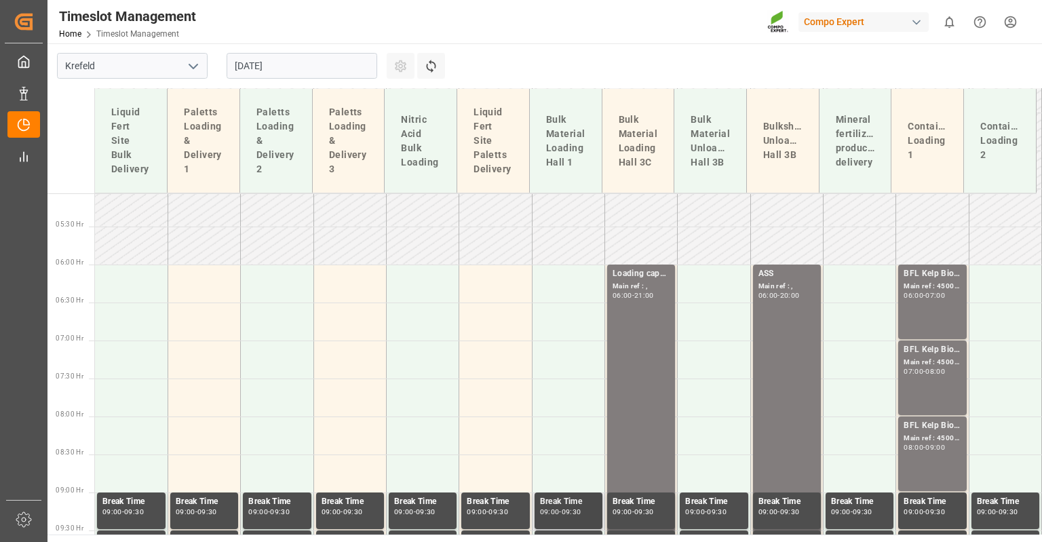
scroll to position [374, 0]
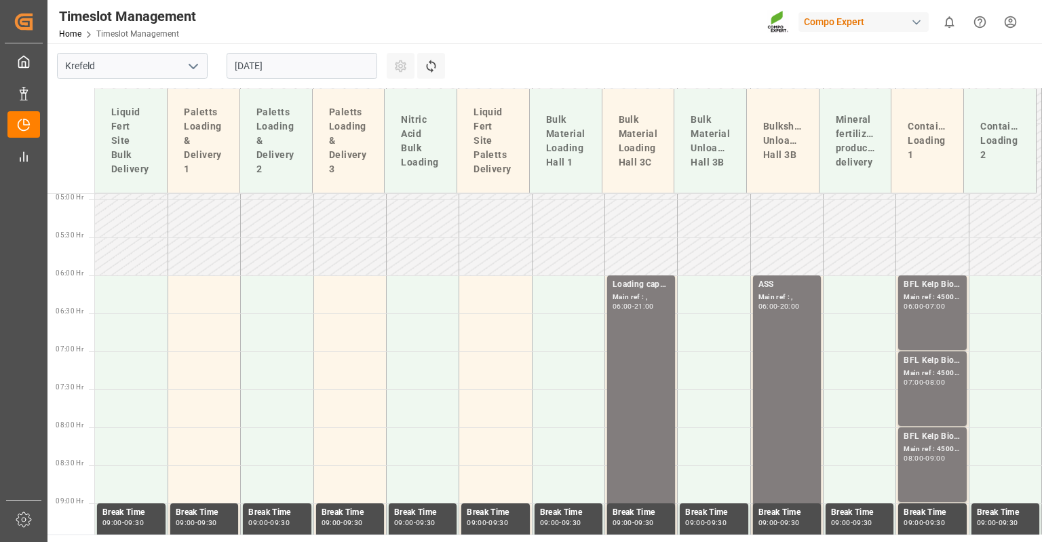
click at [267, 70] on input "[DATE]" at bounding box center [302, 66] width 151 height 26
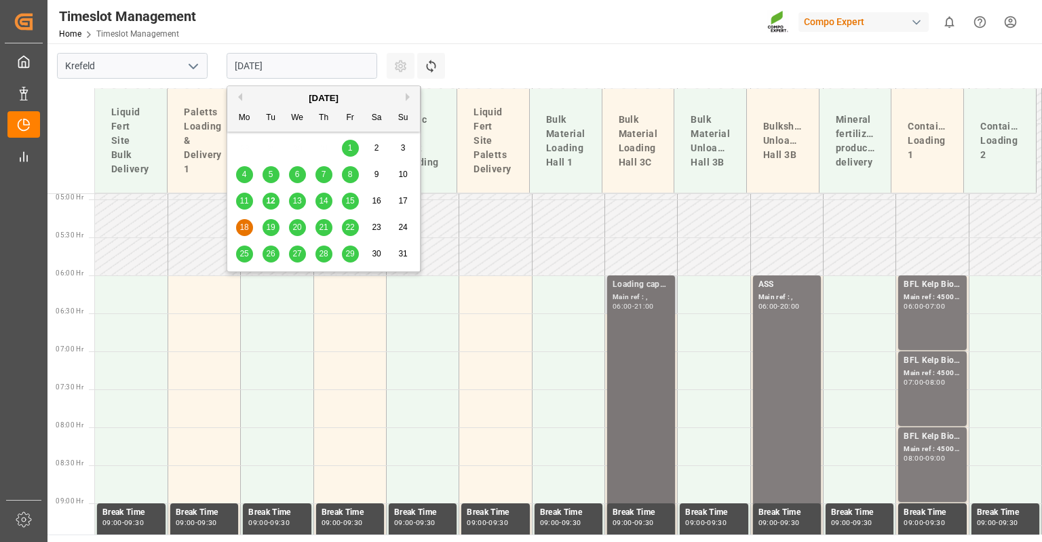
click at [646, 287] on div "Loading capacity" at bounding box center [640, 285] width 57 height 14
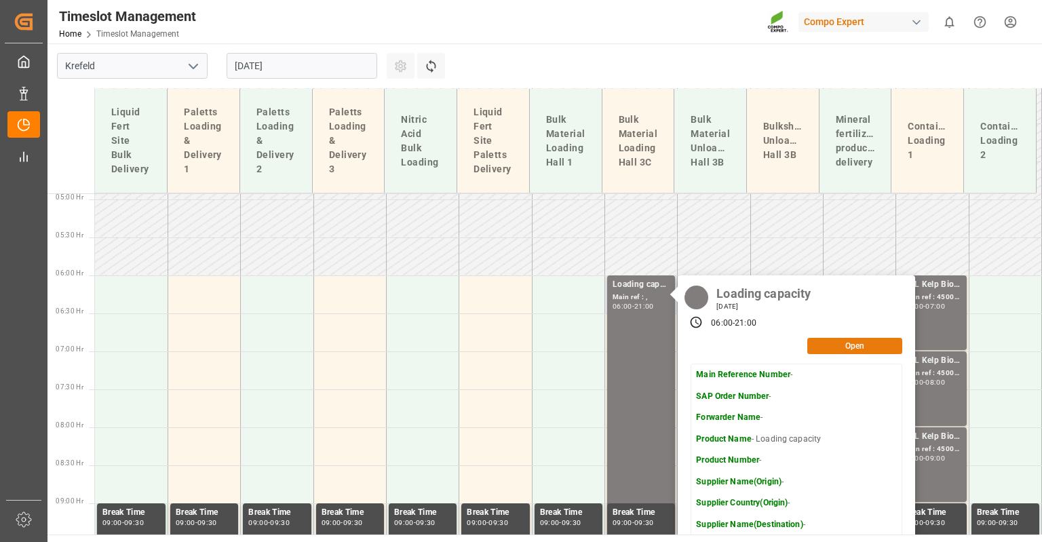
click at [826, 341] on button "Open" at bounding box center [854, 346] width 95 height 16
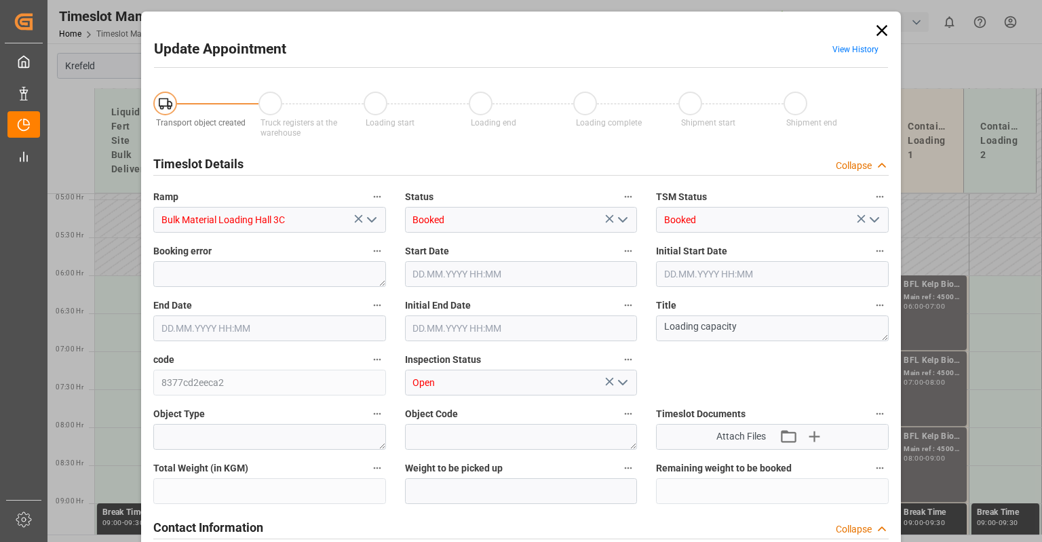
type input "[DATE] 06:00"
type input "[DATE] 21:00"
type input "[DATE] 06:31"
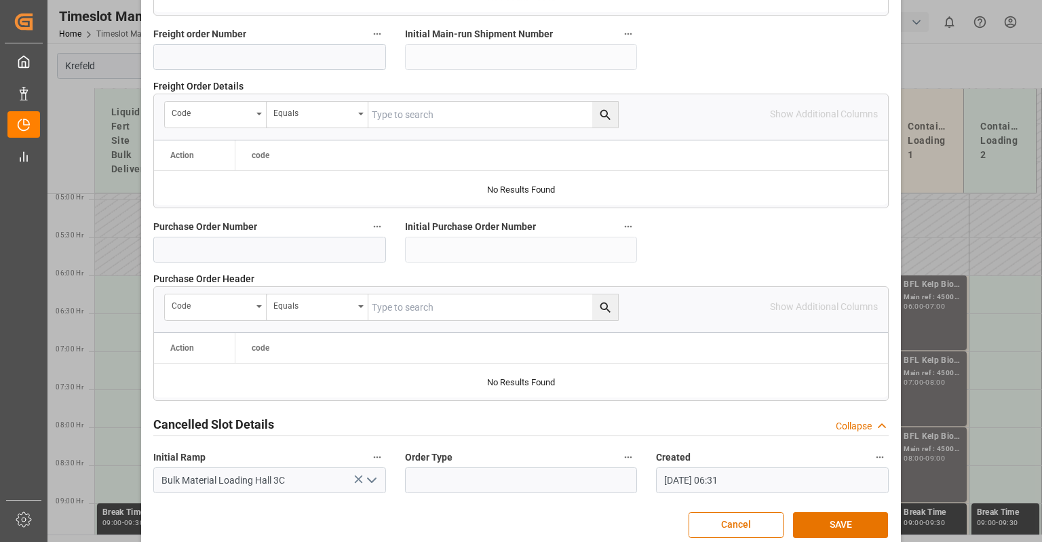
scroll to position [1340, 0]
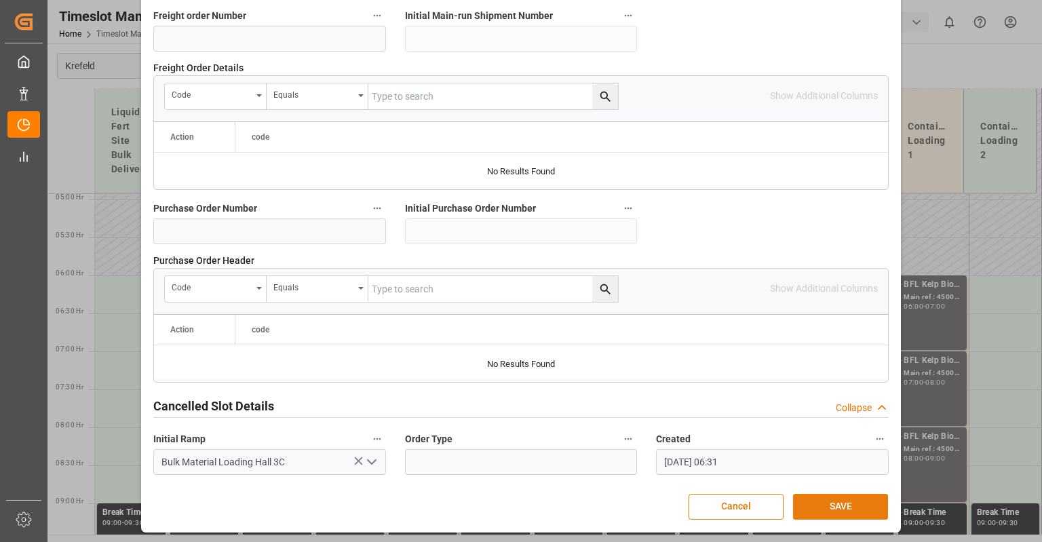
type textarea "Blocker Laden Deinze - BLK Classic"
click at [828, 499] on button "SAVE" at bounding box center [840, 507] width 95 height 26
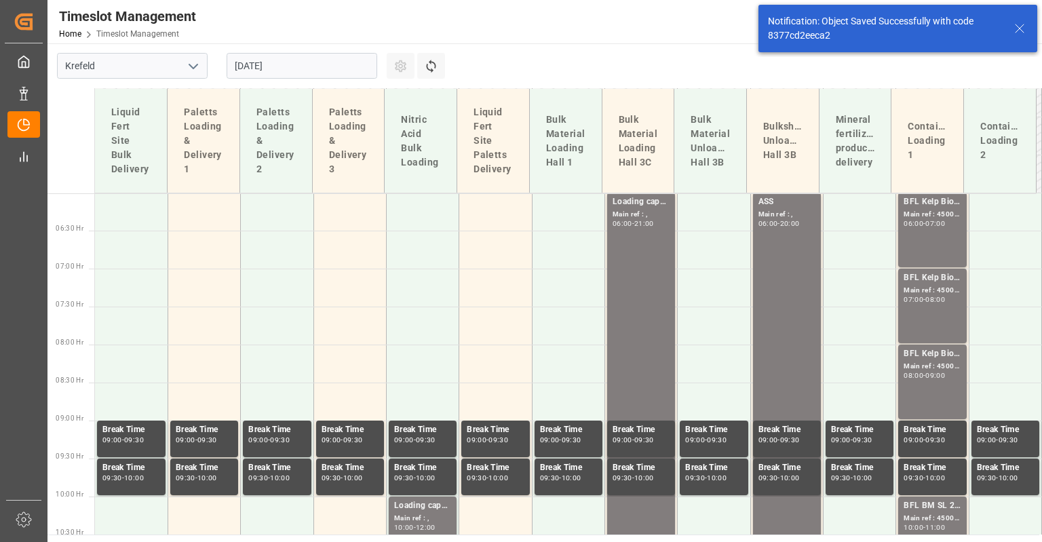
scroll to position [374, 0]
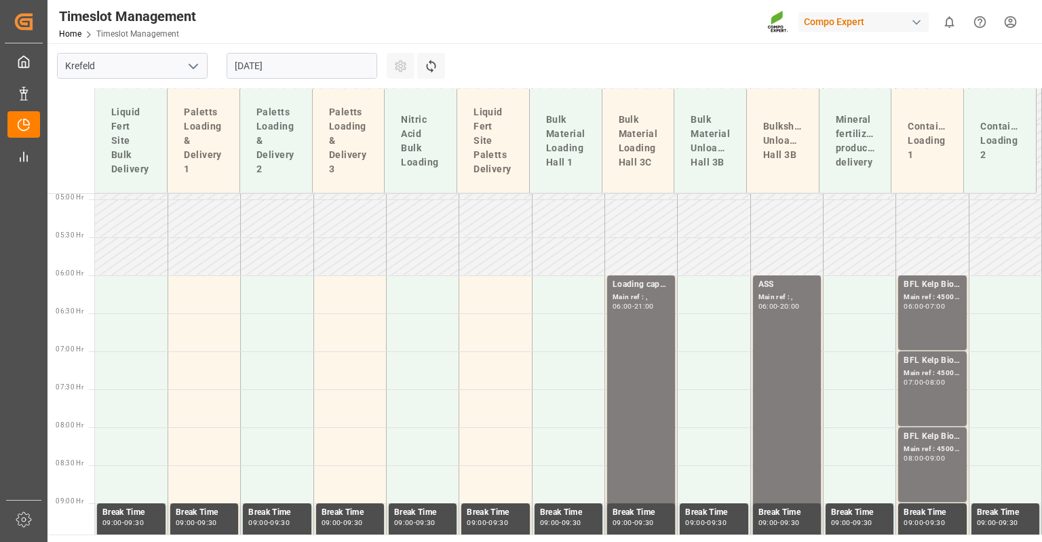
click at [286, 73] on input "[DATE]" at bounding box center [302, 66] width 151 height 26
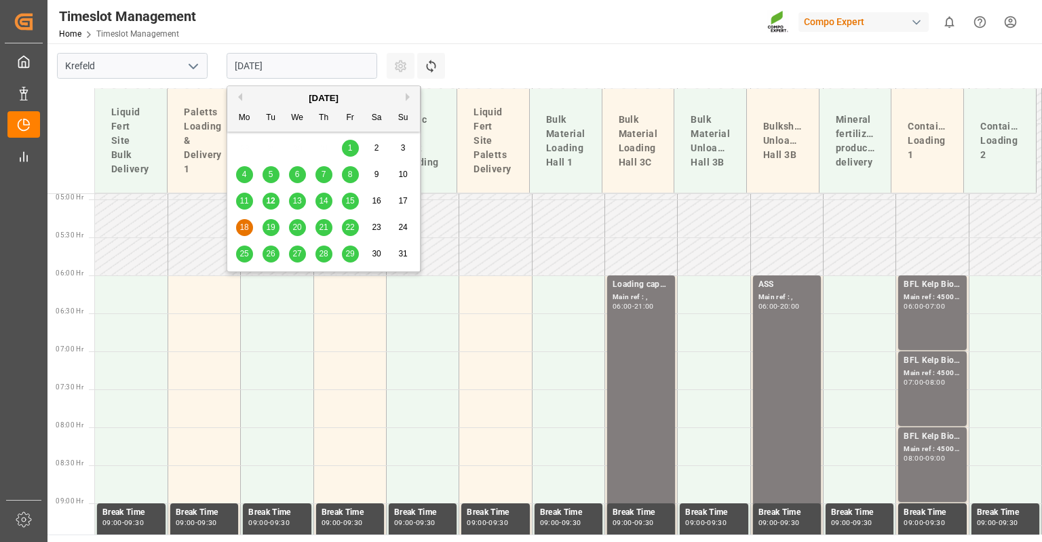
click at [273, 229] on span "19" at bounding box center [270, 226] width 9 height 9
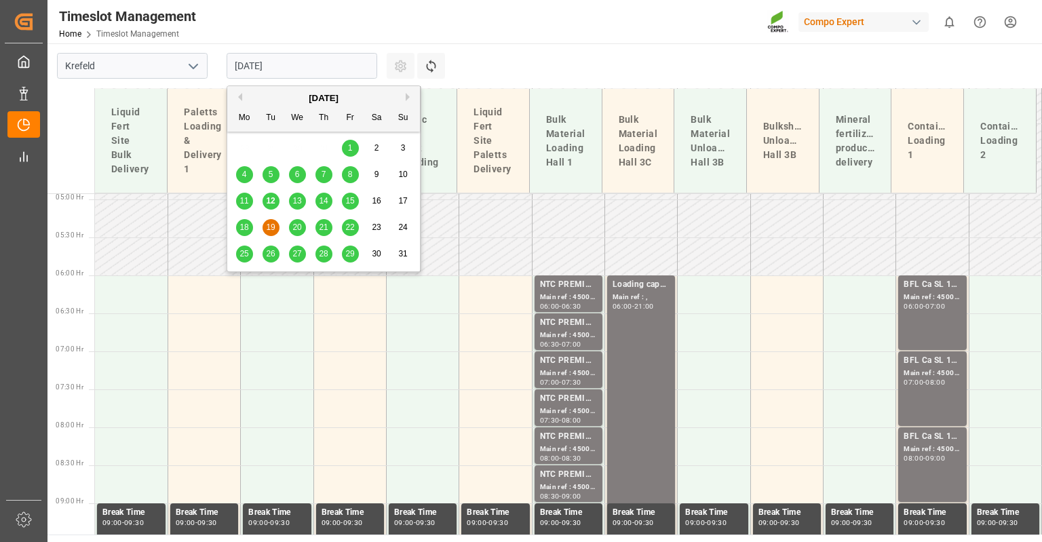
click at [277, 53] on input "[DATE]" at bounding box center [302, 66] width 151 height 26
click at [246, 232] on span "18" at bounding box center [243, 226] width 9 height 9
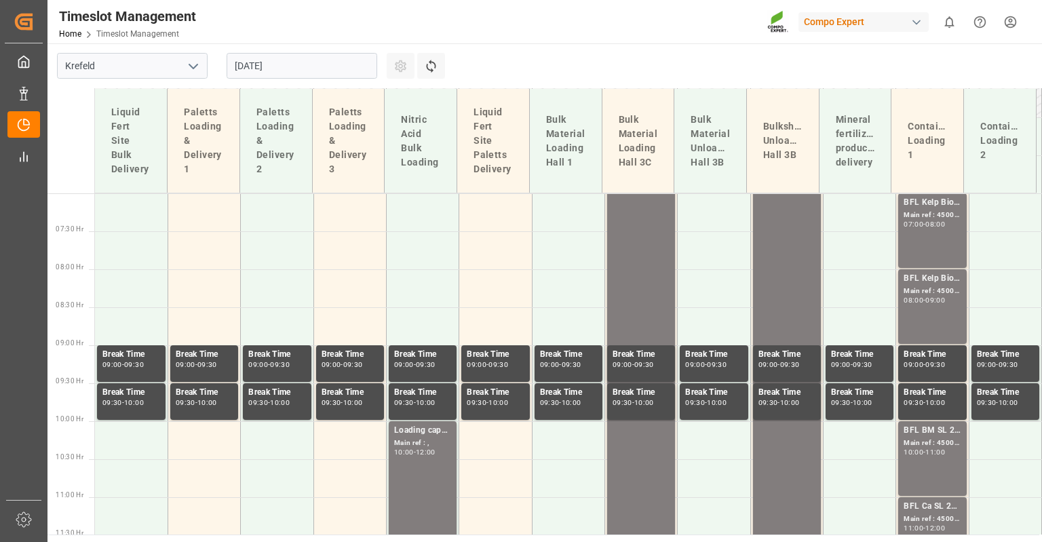
scroll to position [442, 0]
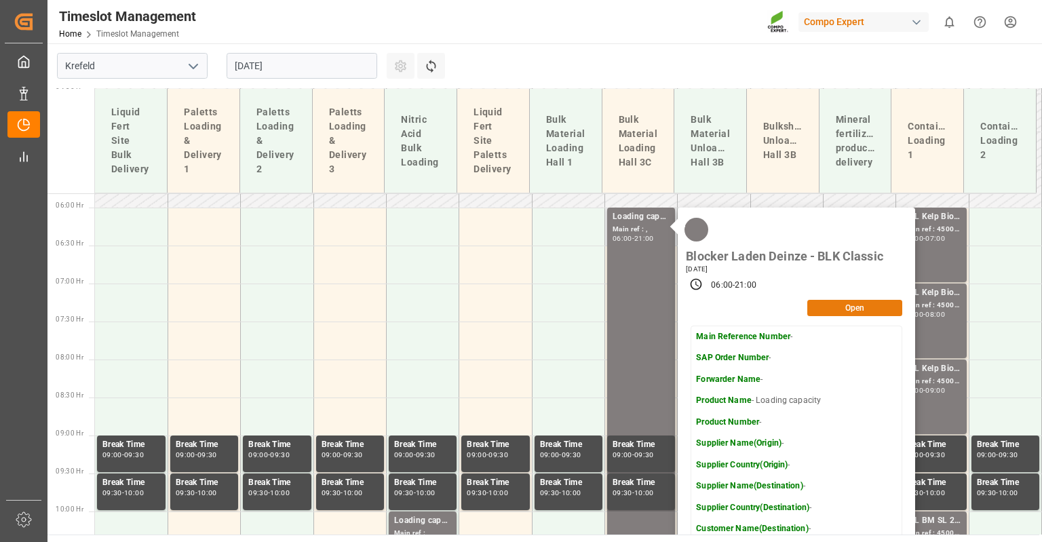
click at [836, 307] on button "Open" at bounding box center [854, 308] width 95 height 16
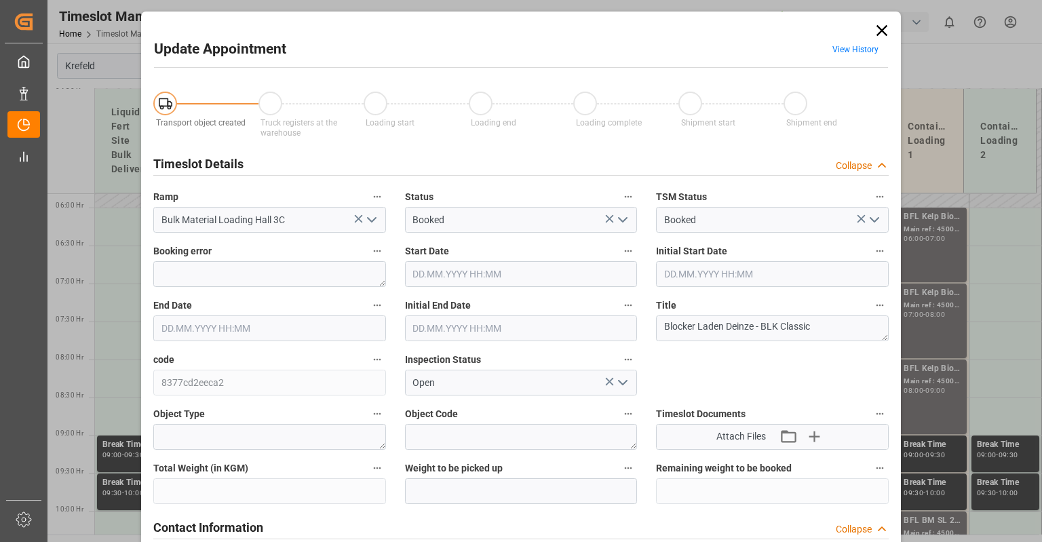
type input "[DATE] 06:00"
type input "[DATE] 21:00"
type input "[DATE] 06:31"
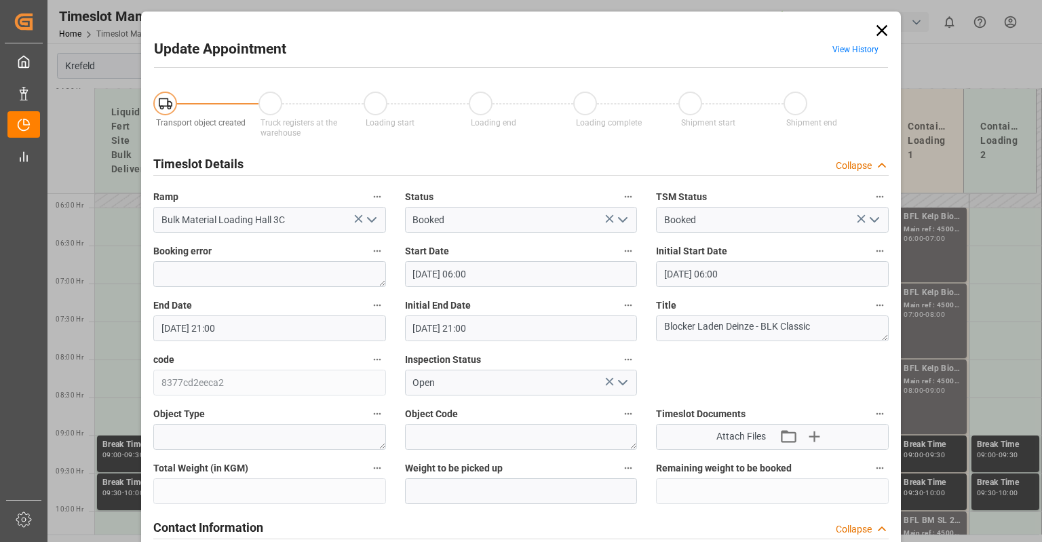
click at [876, 27] on icon at bounding box center [881, 30] width 11 height 11
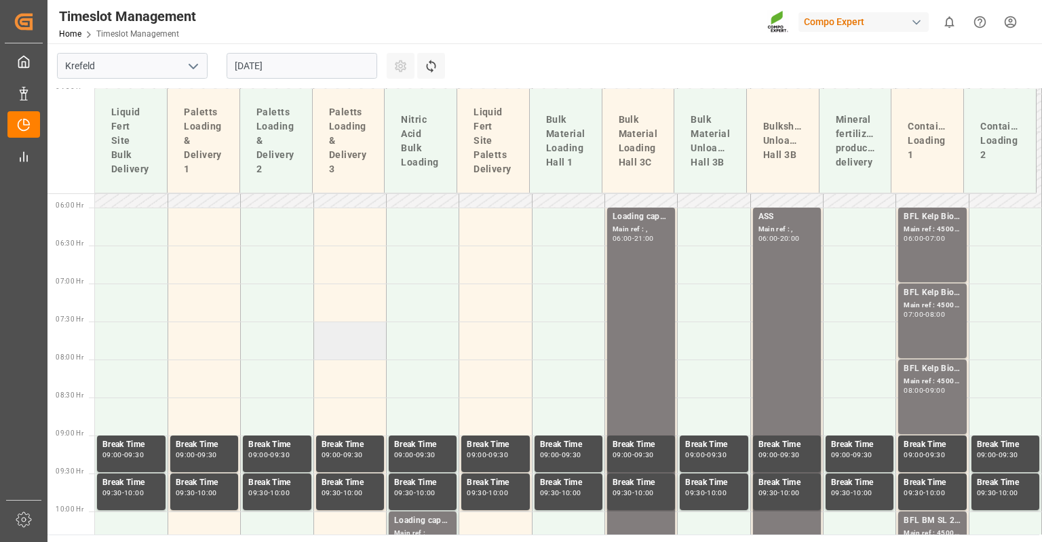
click at [357, 353] on td at bounding box center [349, 340] width 73 height 38
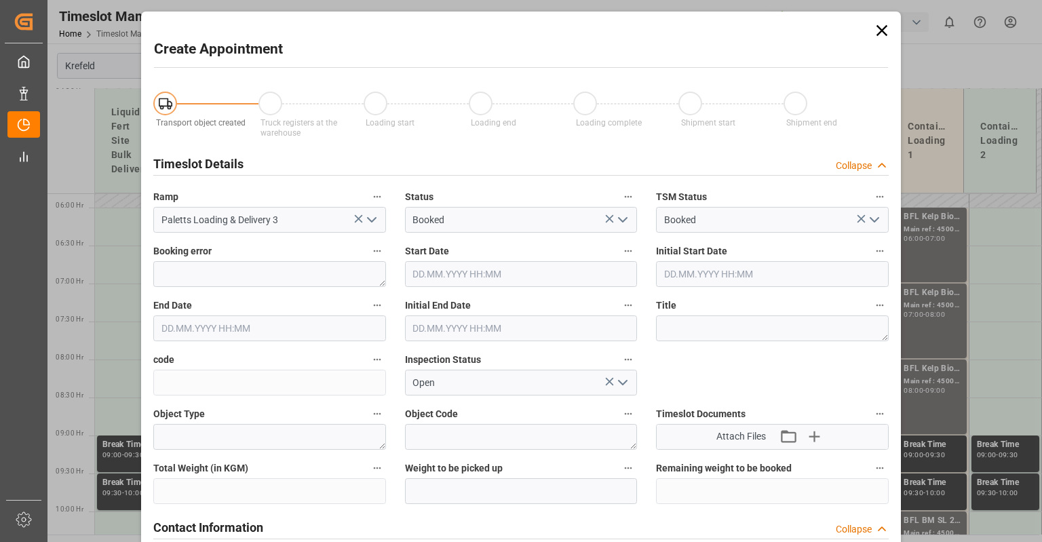
type input "[DATE] 07:30"
type input "[DATE] 08:00"
click at [876, 31] on icon at bounding box center [881, 30] width 19 height 19
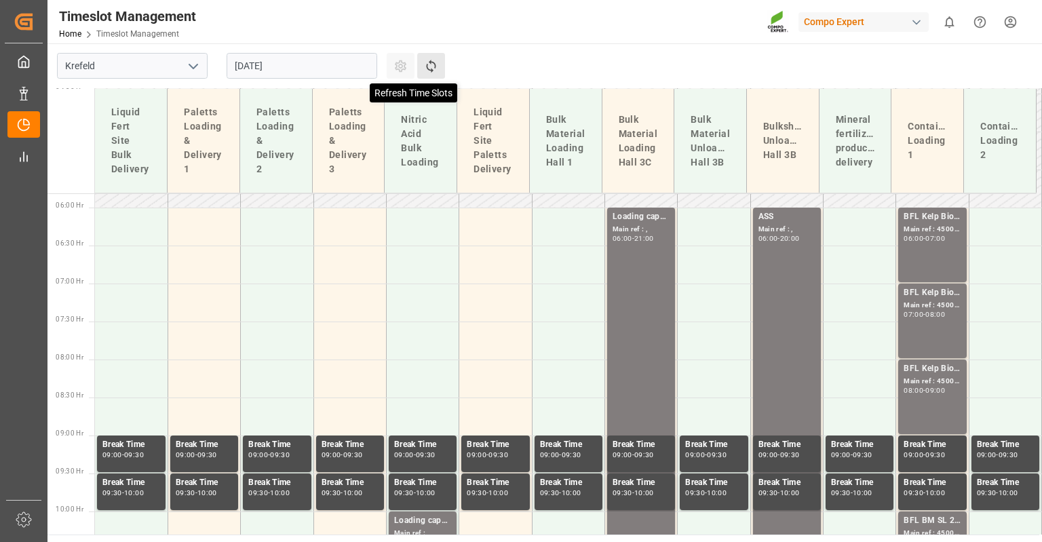
click at [433, 62] on icon at bounding box center [430, 66] width 9 height 13
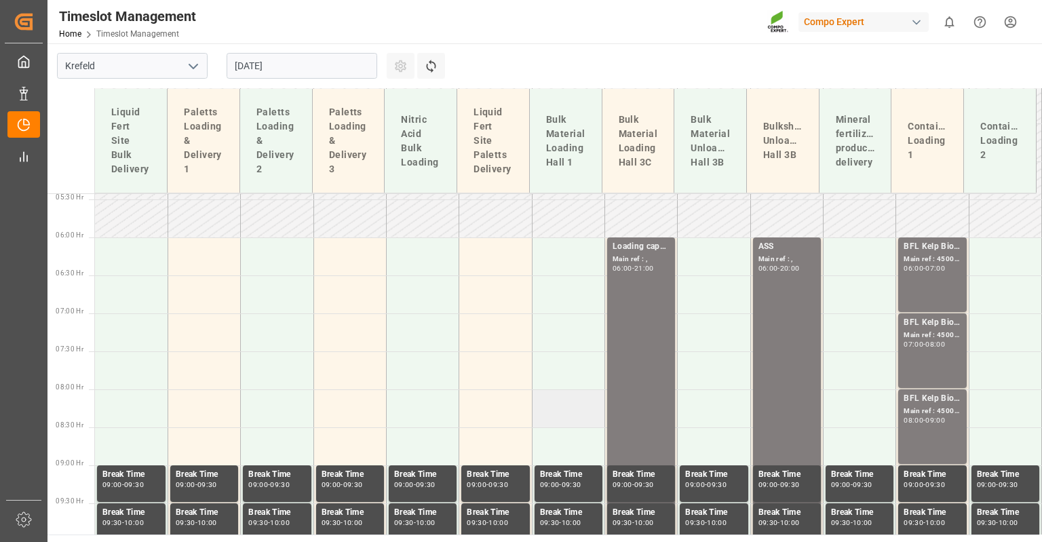
scroll to position [238, 0]
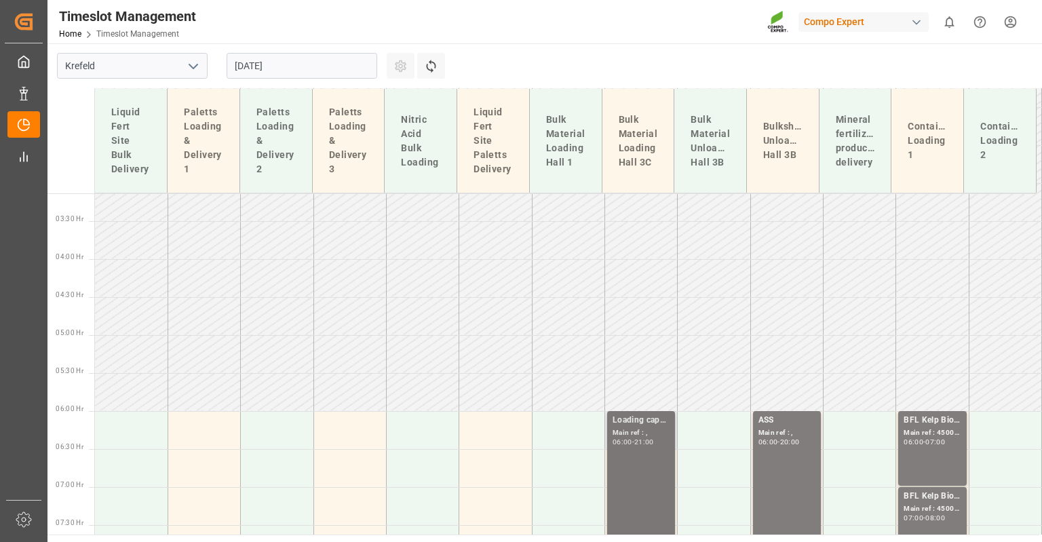
click at [630, 431] on div "Main ref : ," at bounding box center [640, 433] width 57 height 12
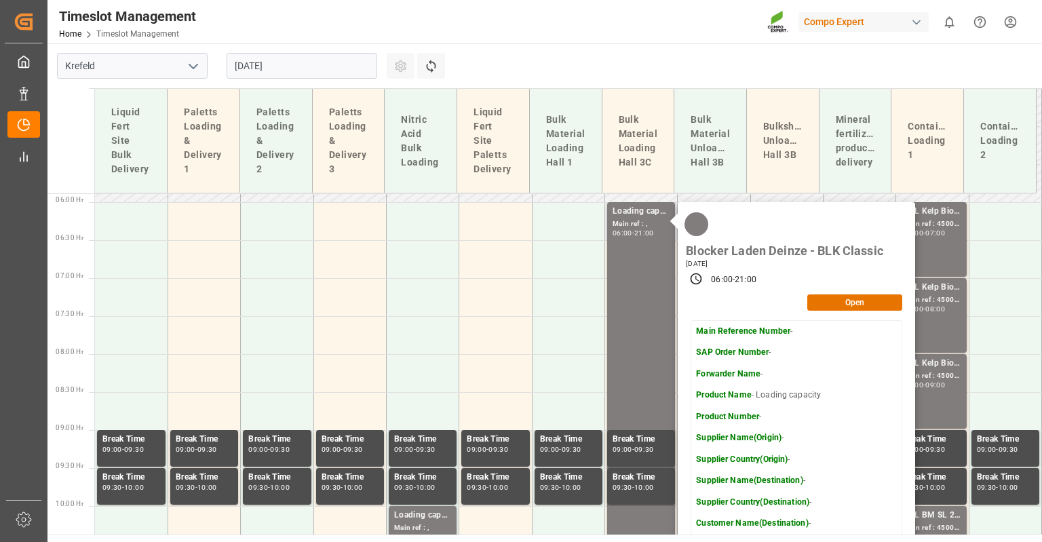
scroll to position [442, 0]
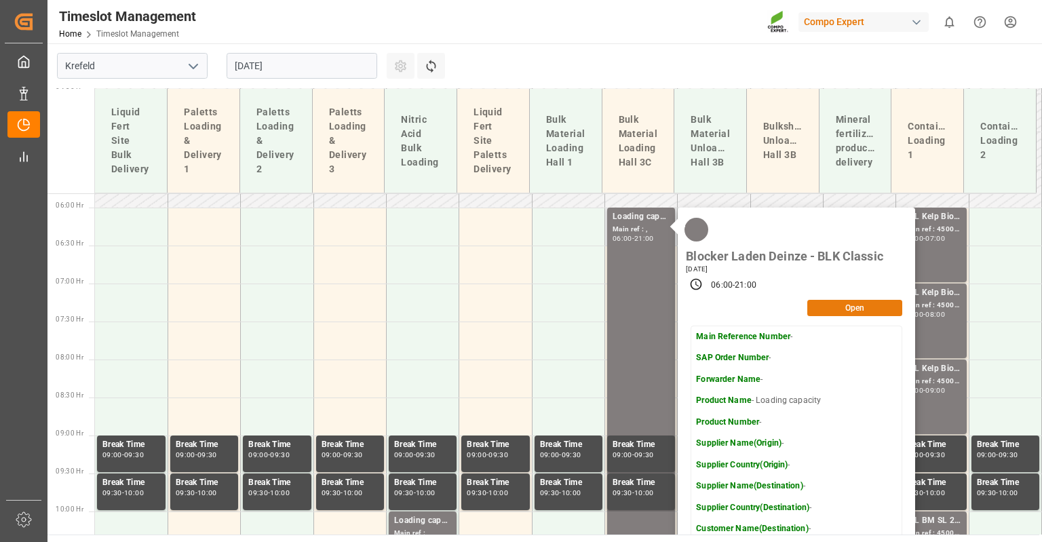
click at [835, 306] on button "Open" at bounding box center [854, 308] width 95 height 16
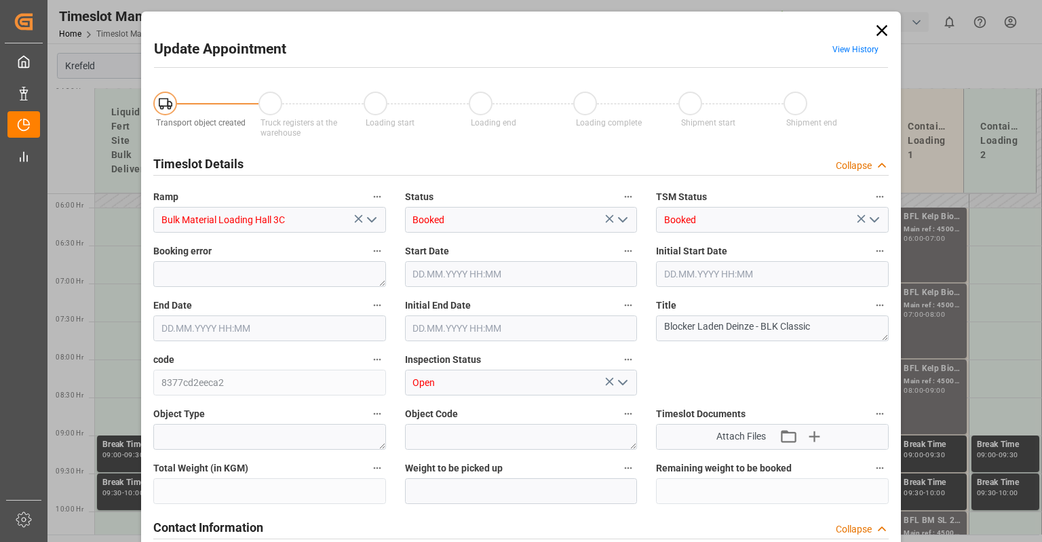
type input "[DATE] 06:00"
type input "[DATE] 21:00"
type input "[DATE] 06:31"
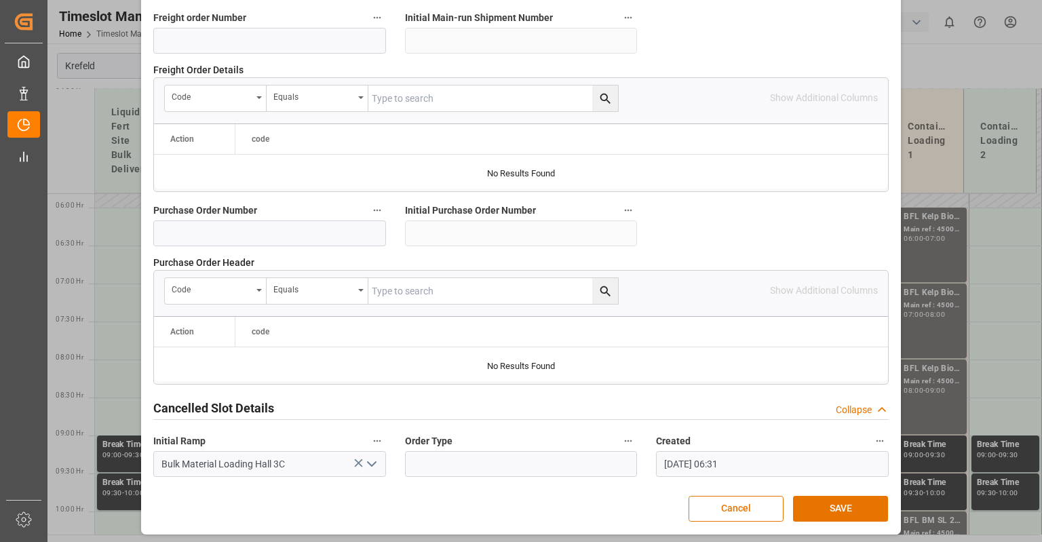
scroll to position [1340, 0]
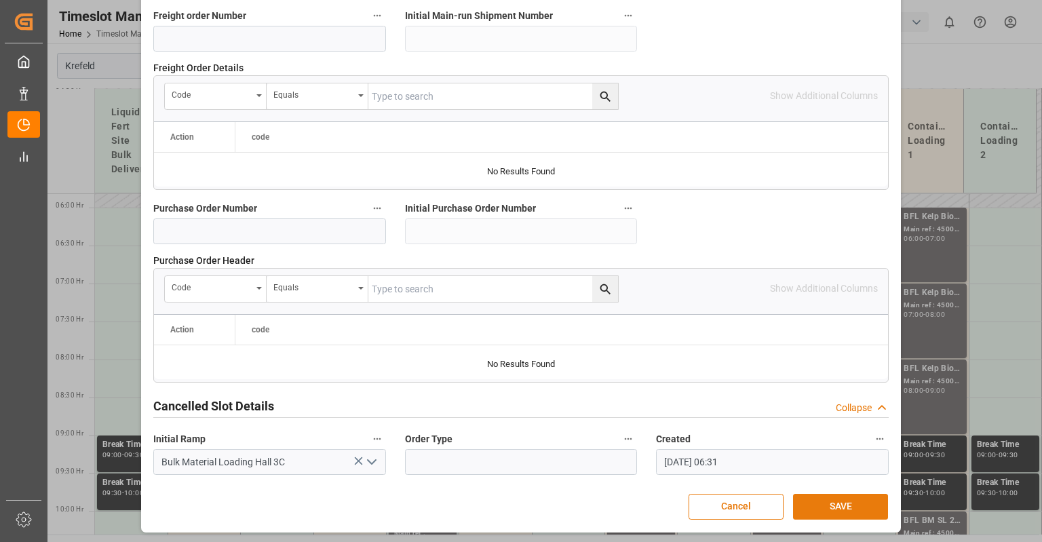
type textarea "Loading Capacity"
click at [828, 509] on button "SAVE" at bounding box center [840, 507] width 95 height 26
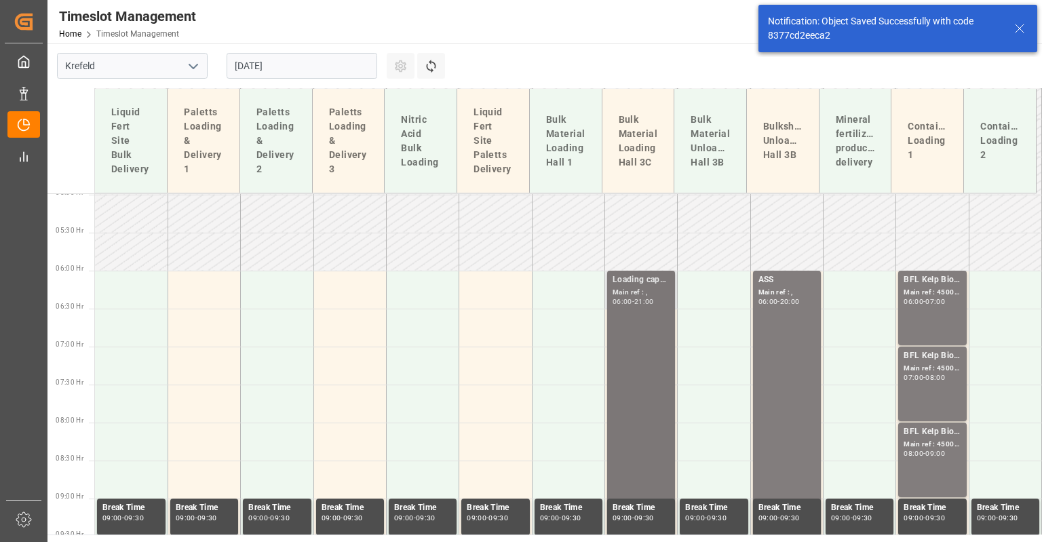
scroll to position [292, 0]
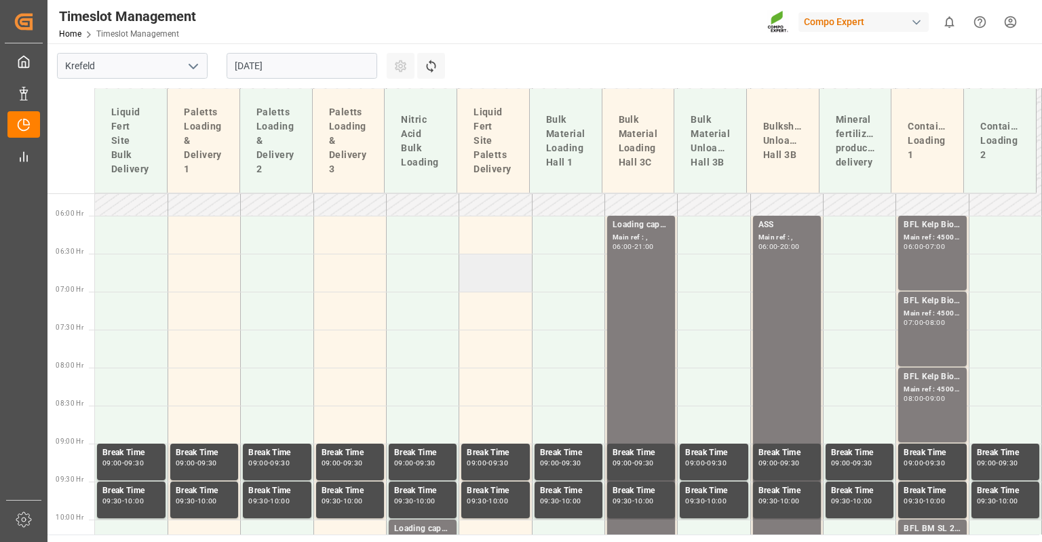
scroll to position [428, 0]
